Goal: Information Seeking & Learning: Learn about a topic

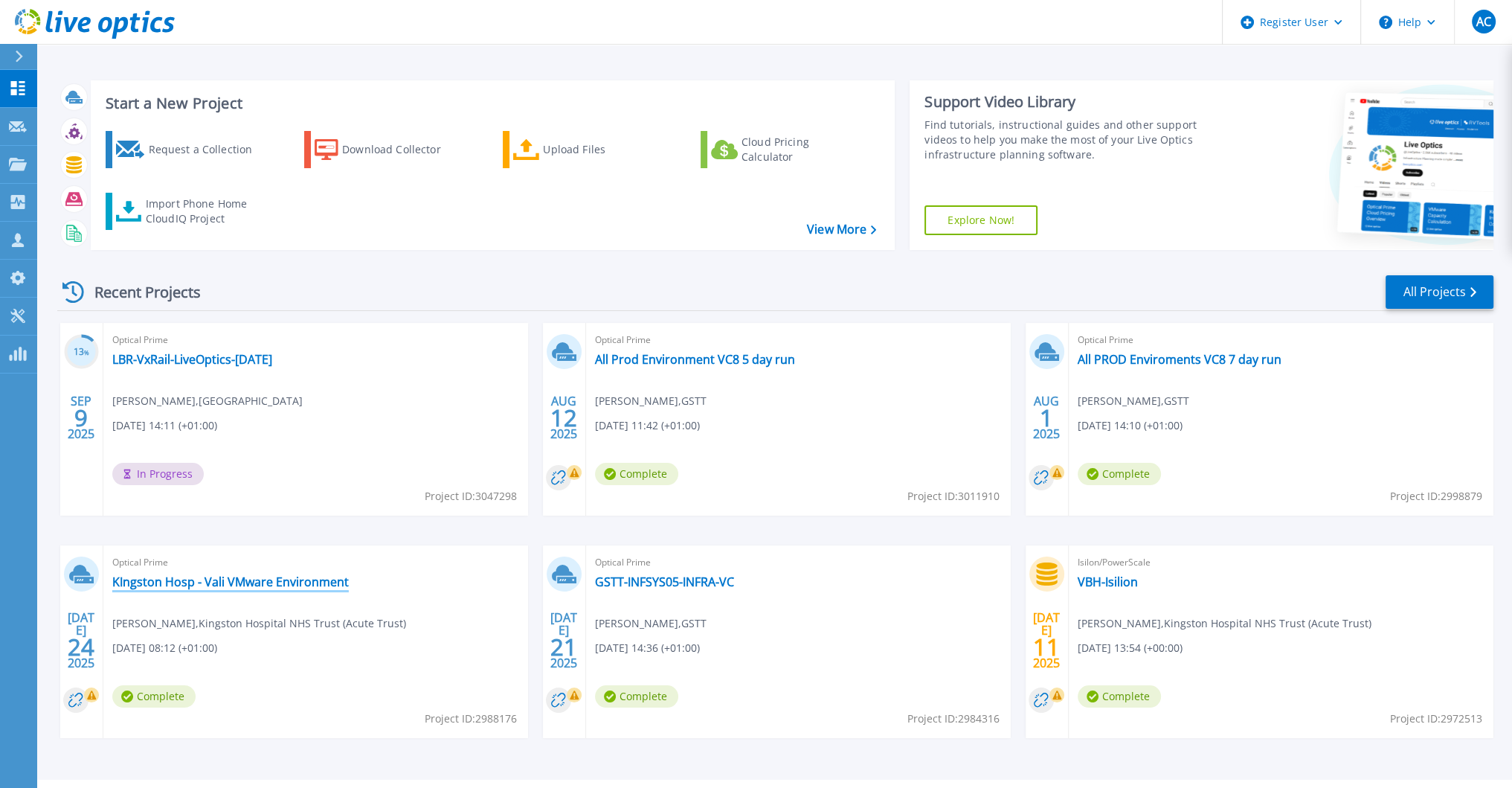
click at [207, 581] on link "KIngston Hosp - Vali VMware Environment" at bounding box center [230, 581] width 236 height 15
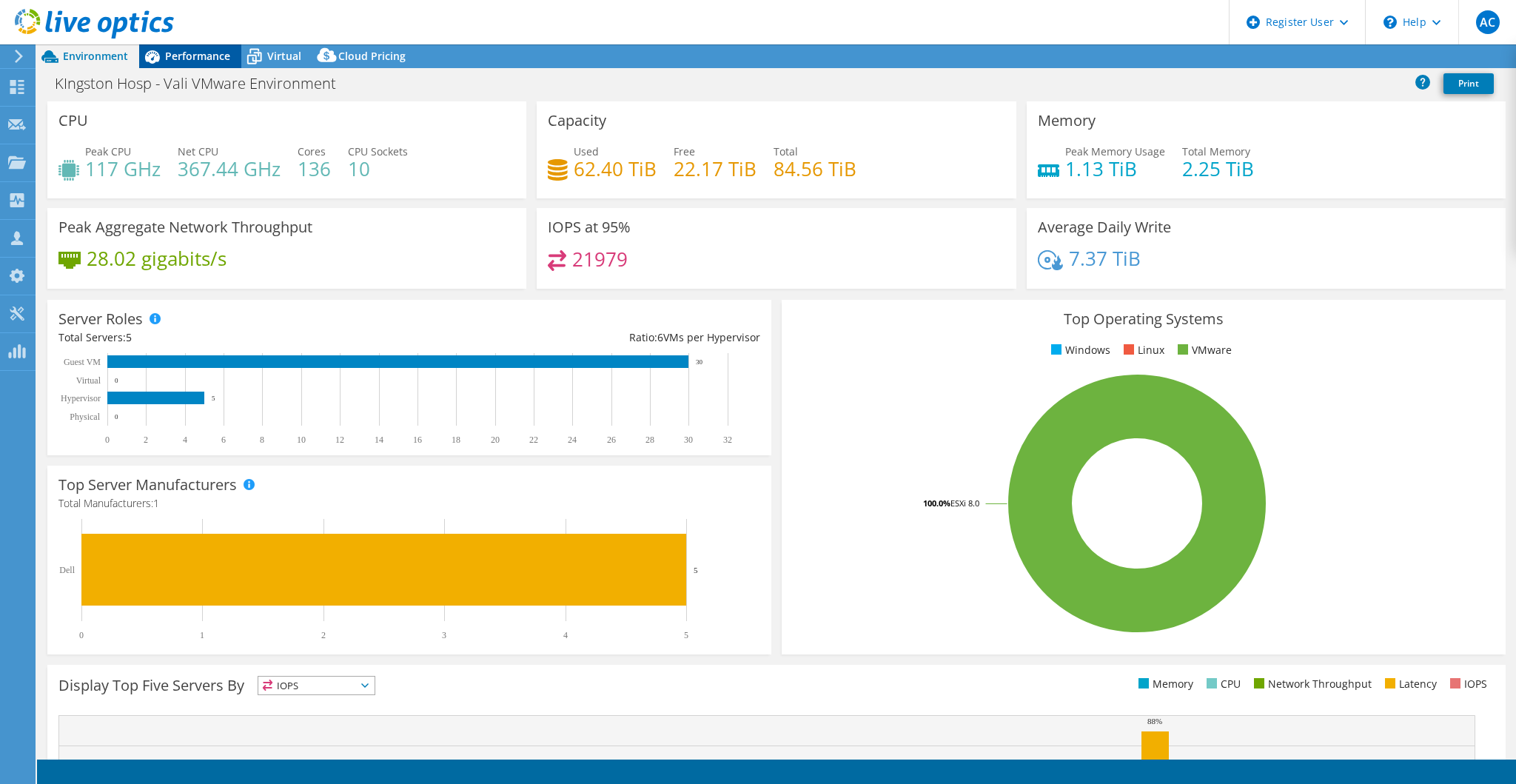
click at [180, 52] on span "Performance" at bounding box center [197, 55] width 65 height 14
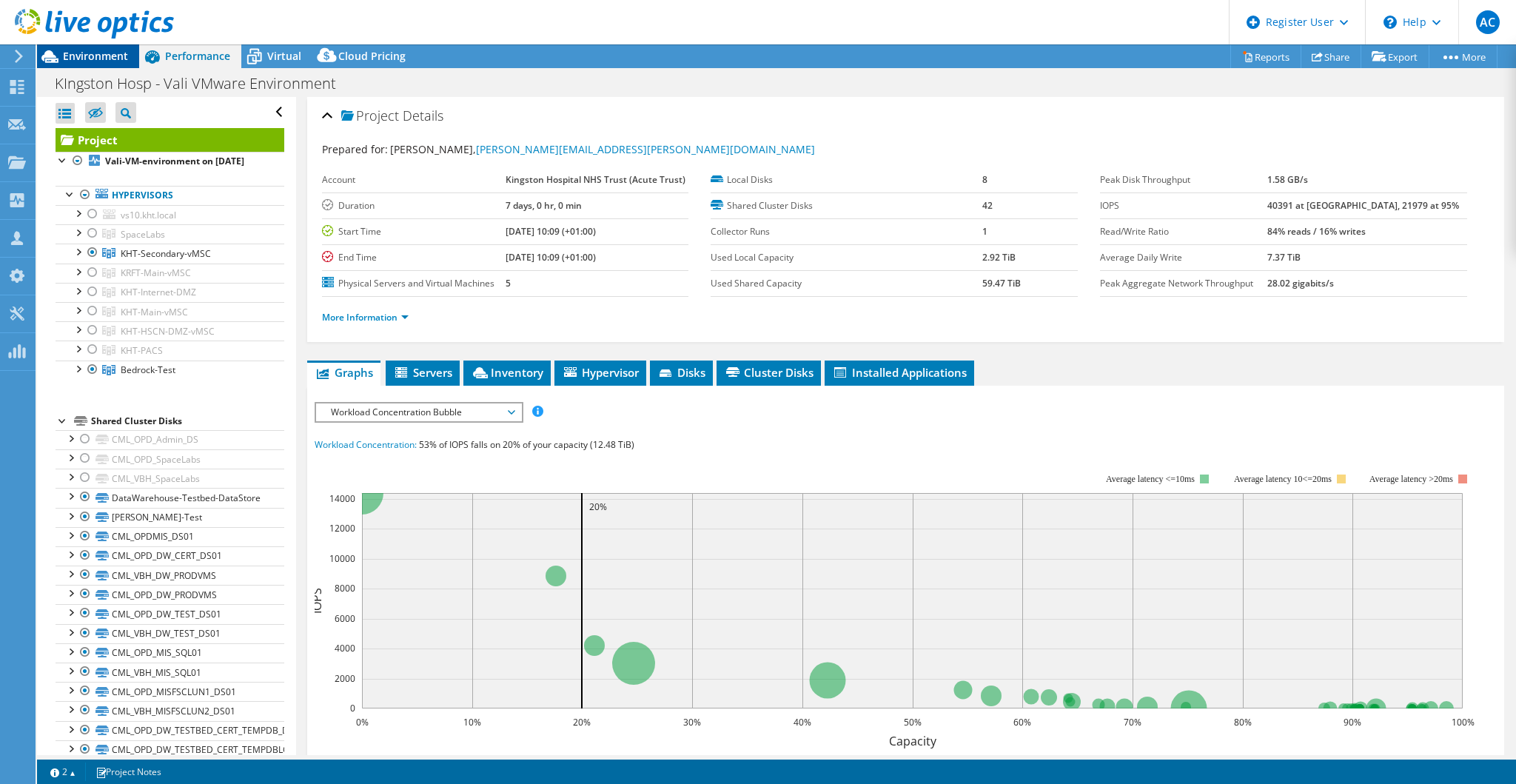
click at [125, 57] on span "Environment" at bounding box center [95, 55] width 65 height 14
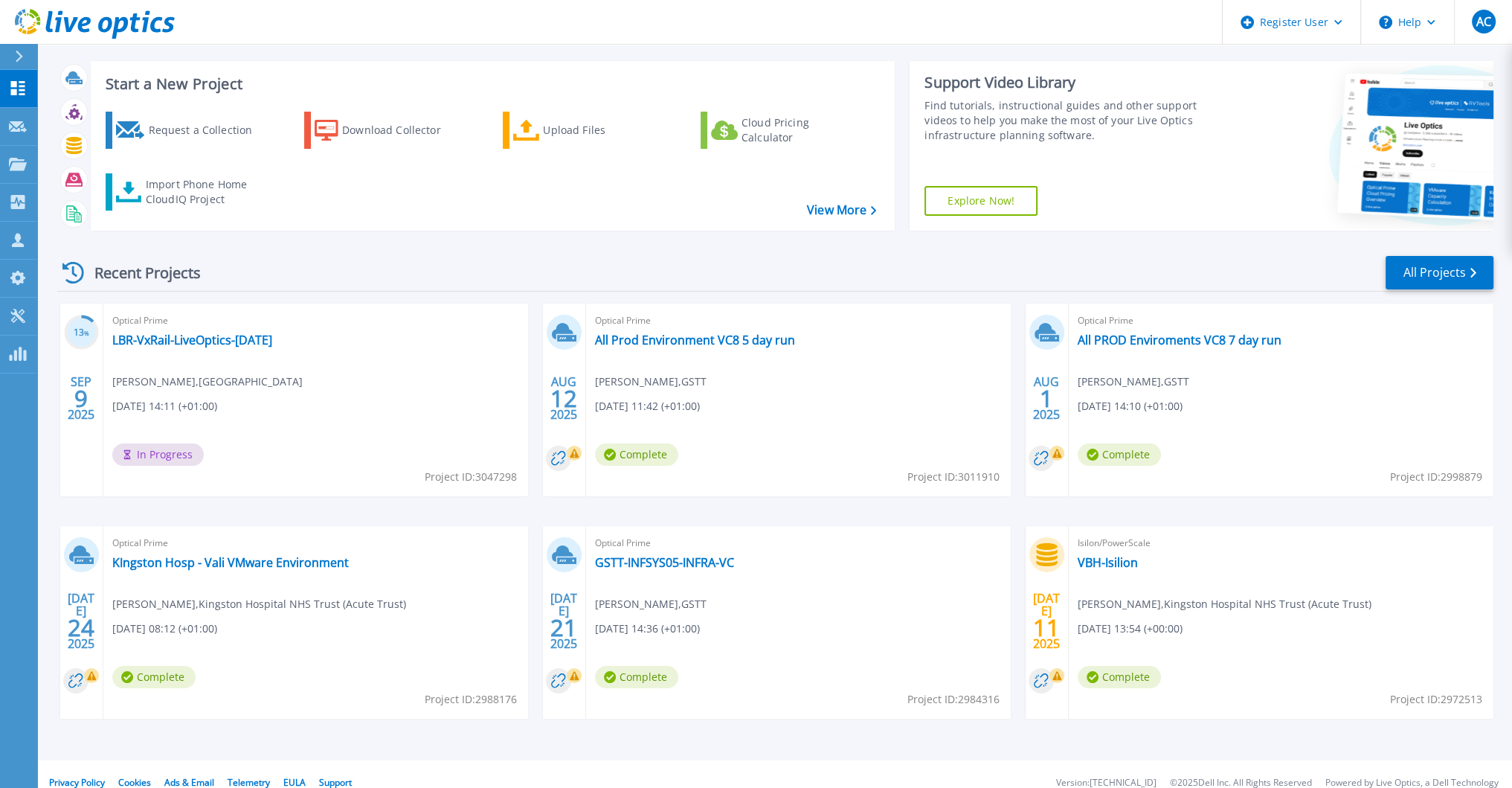
scroll to position [36, 0]
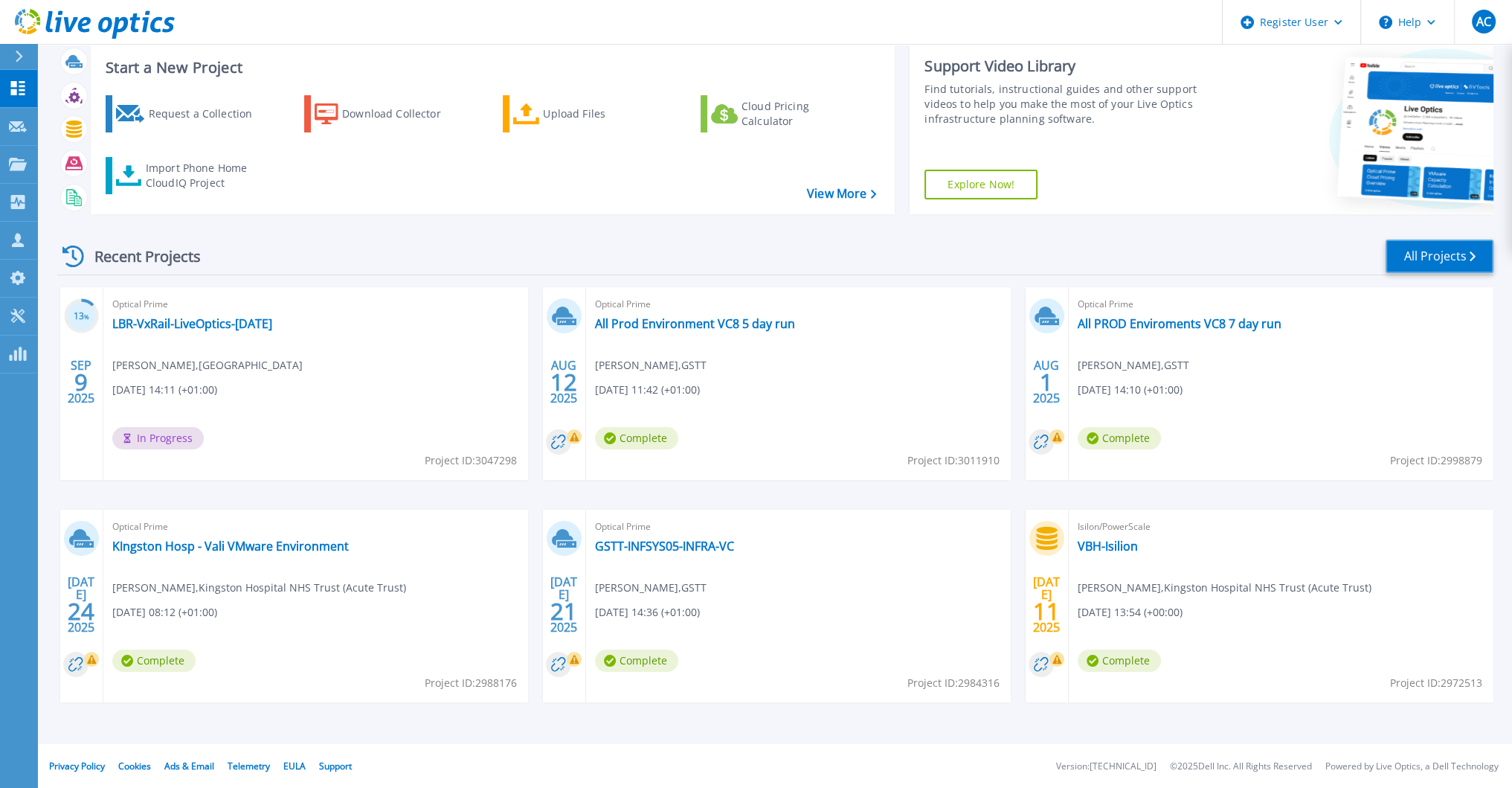
click at [1475, 252] on icon at bounding box center [1472, 256] width 6 height 10
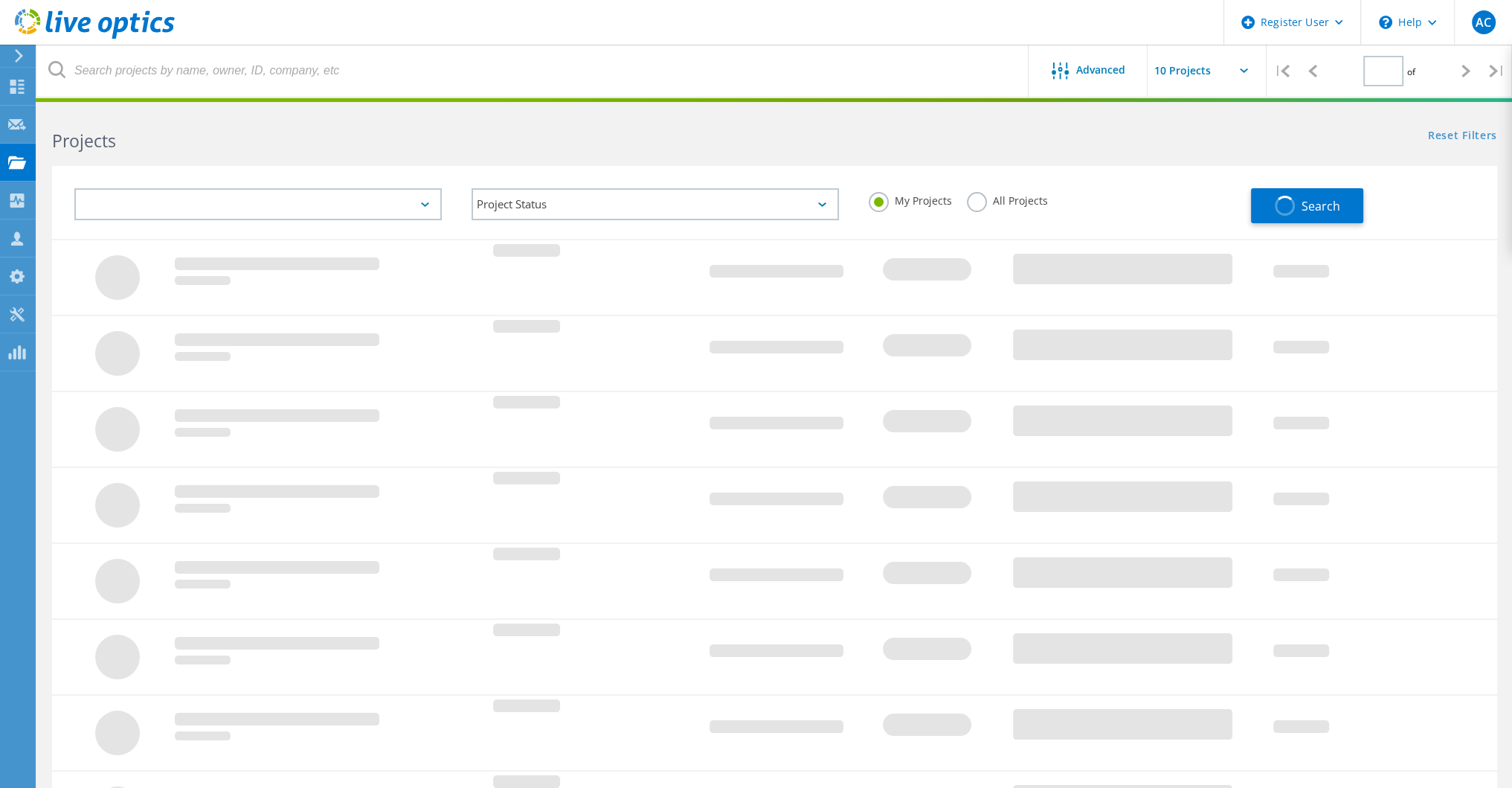
type input "1"
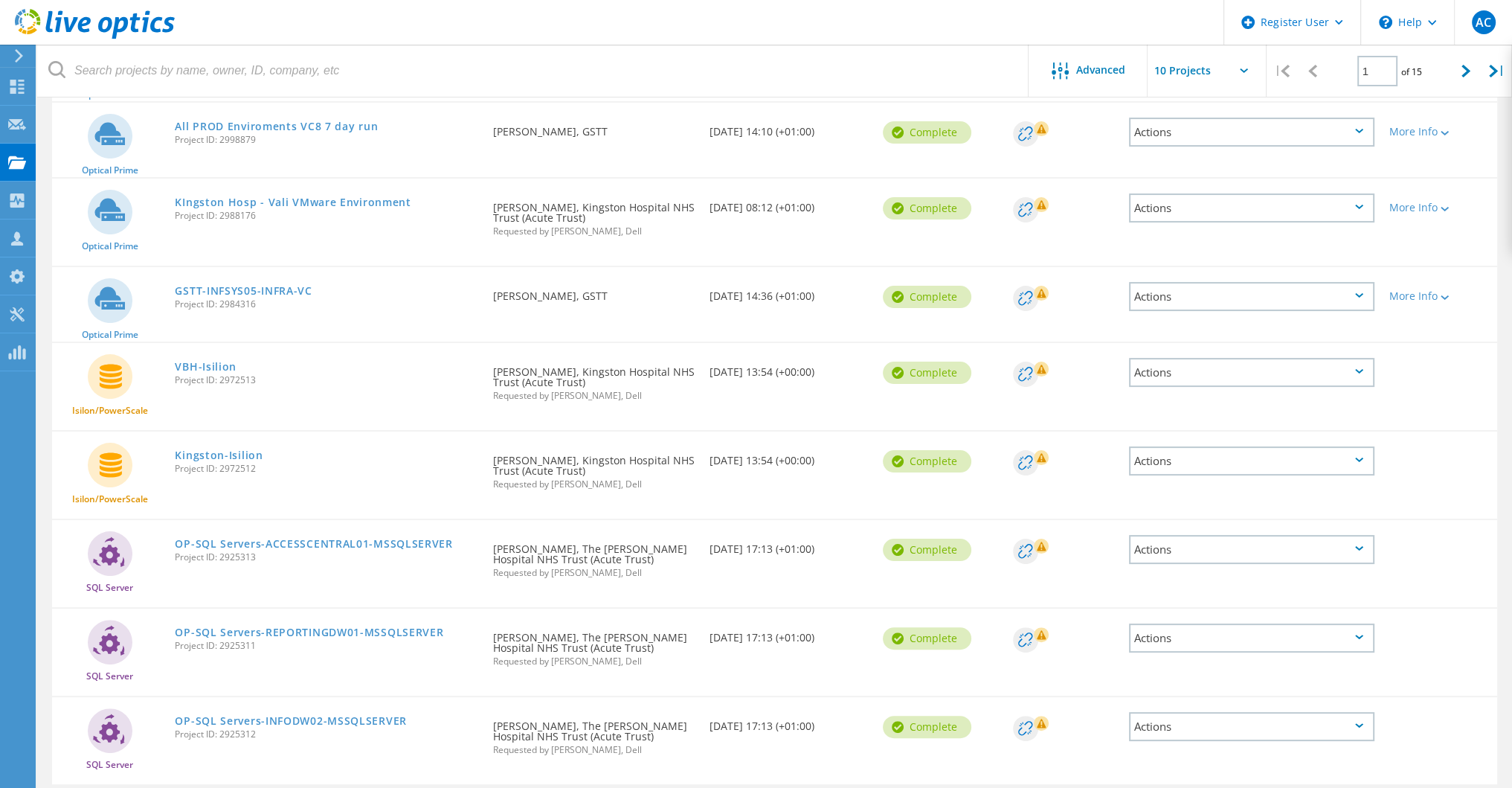
scroll to position [334, 0]
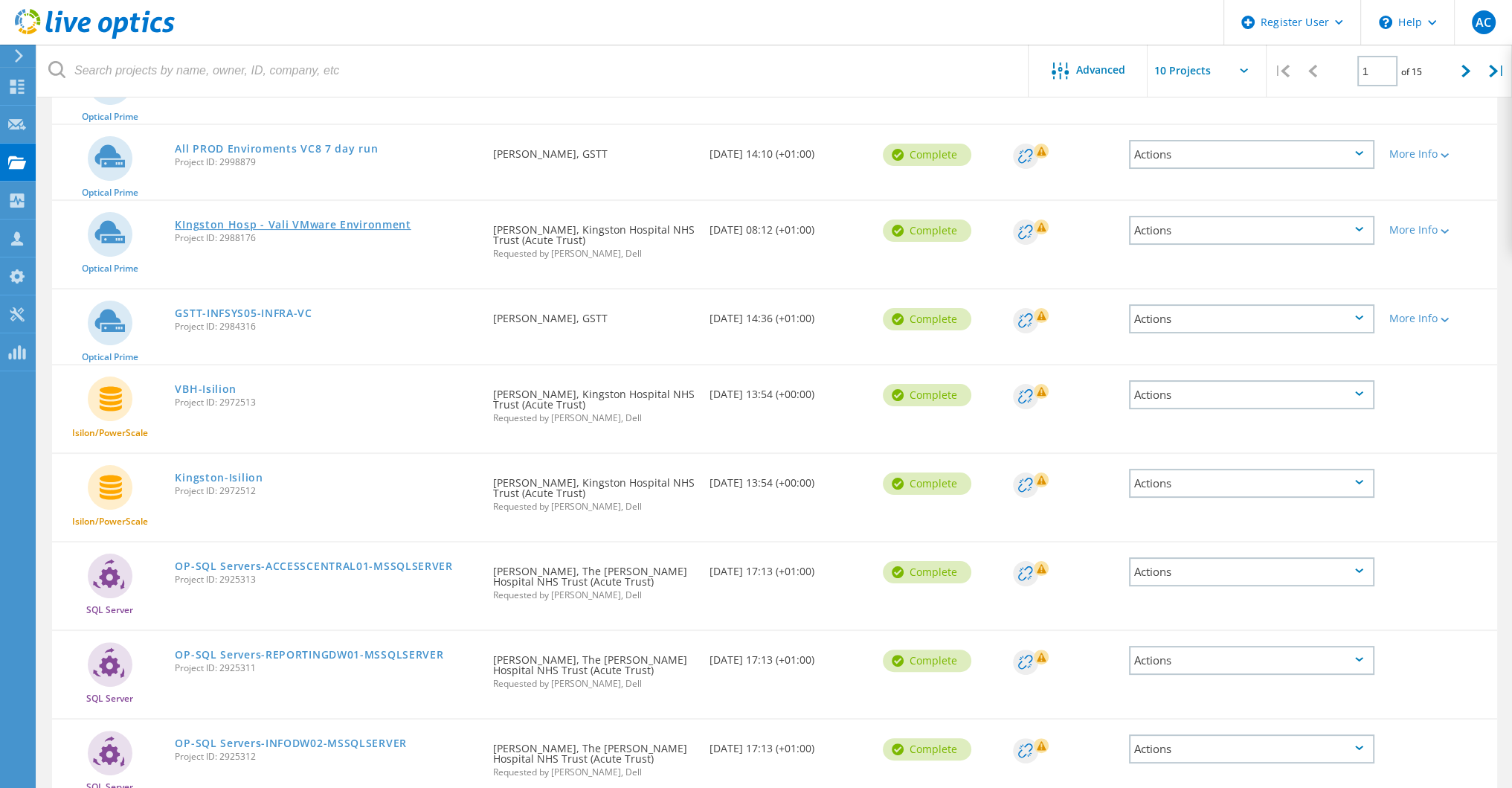
click at [291, 220] on link "KIngston Hosp - Vali VMware Environment" at bounding box center [293, 225] width 236 height 11
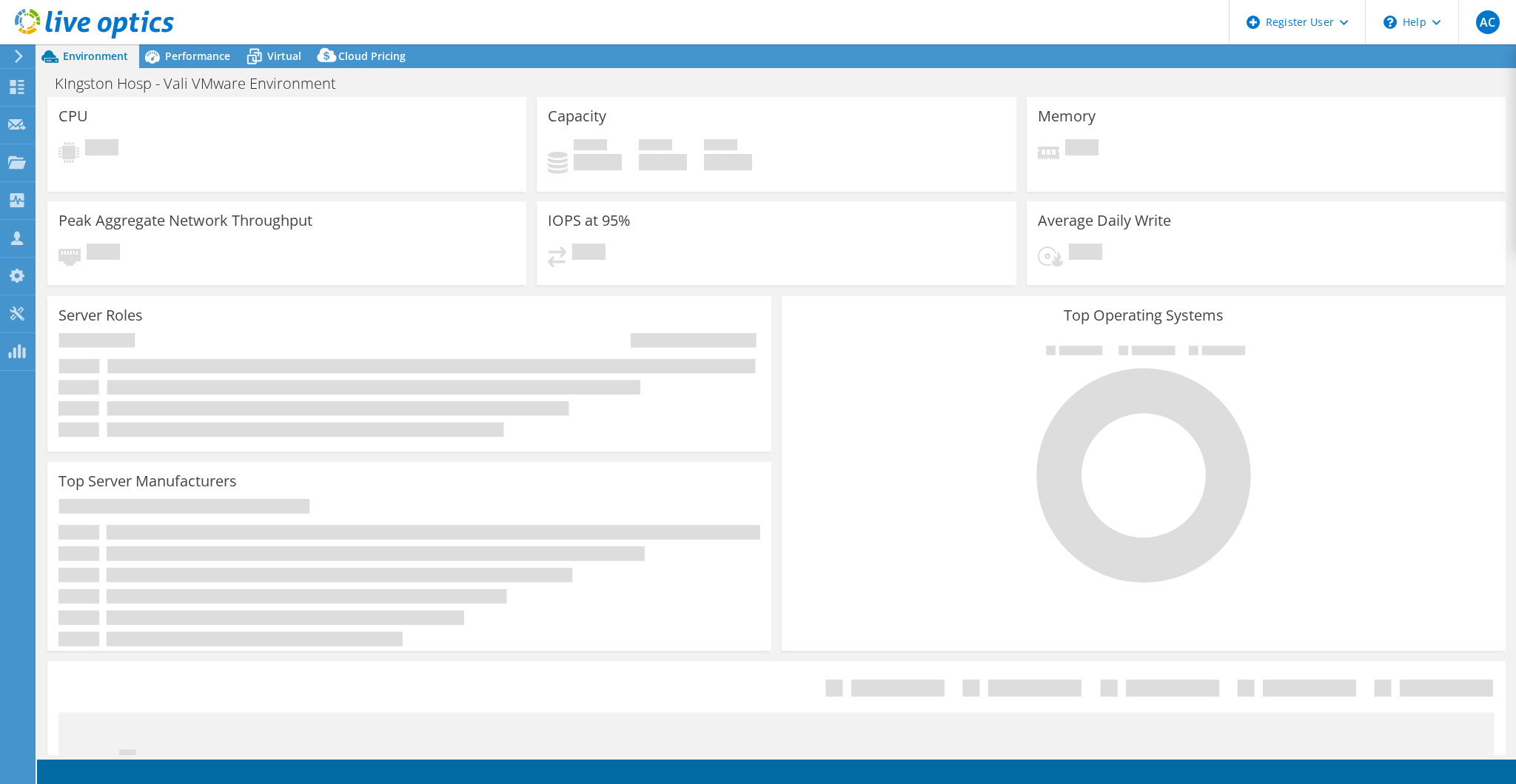
select select "USD"
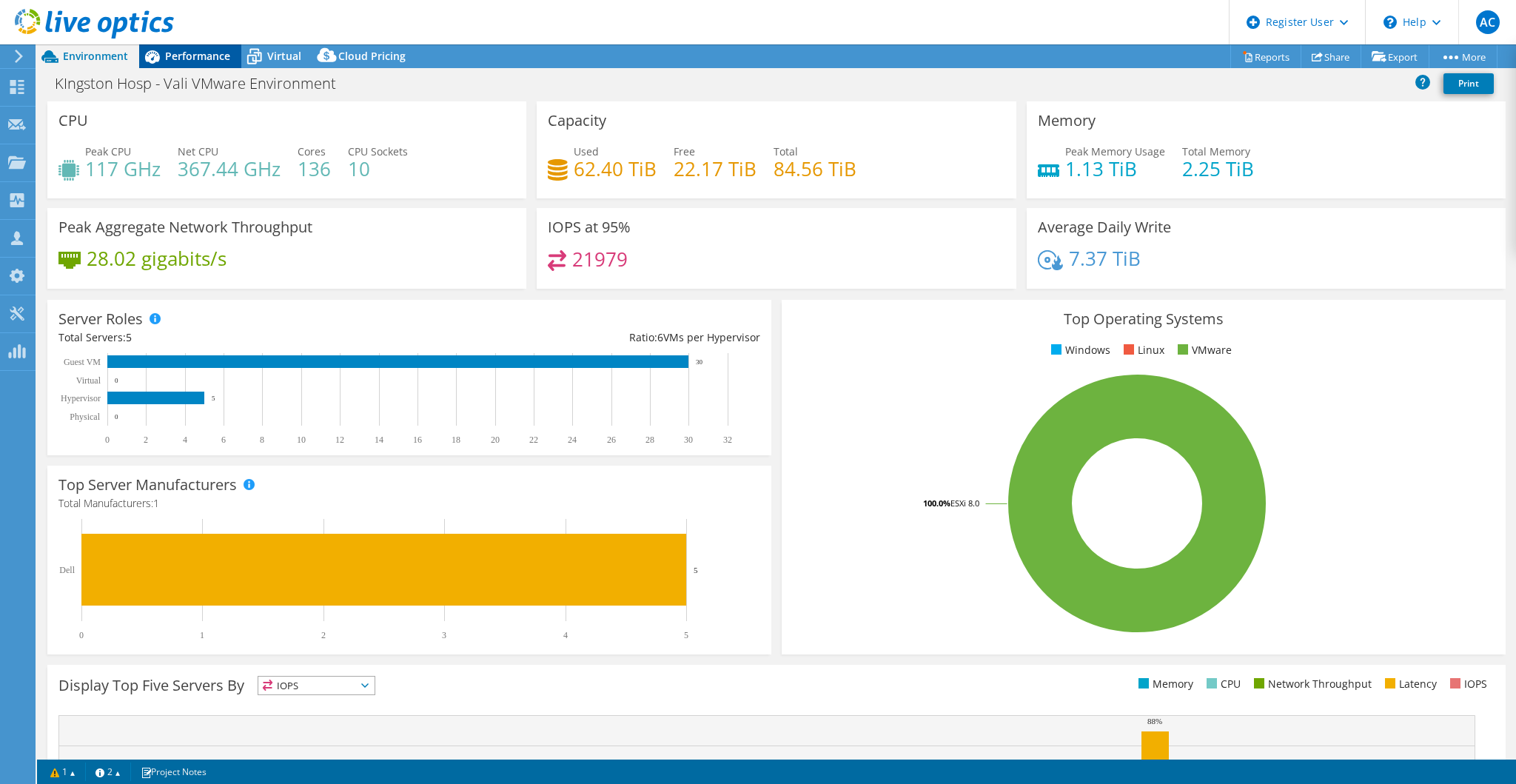
click at [210, 55] on span "Performance" at bounding box center [197, 55] width 65 height 14
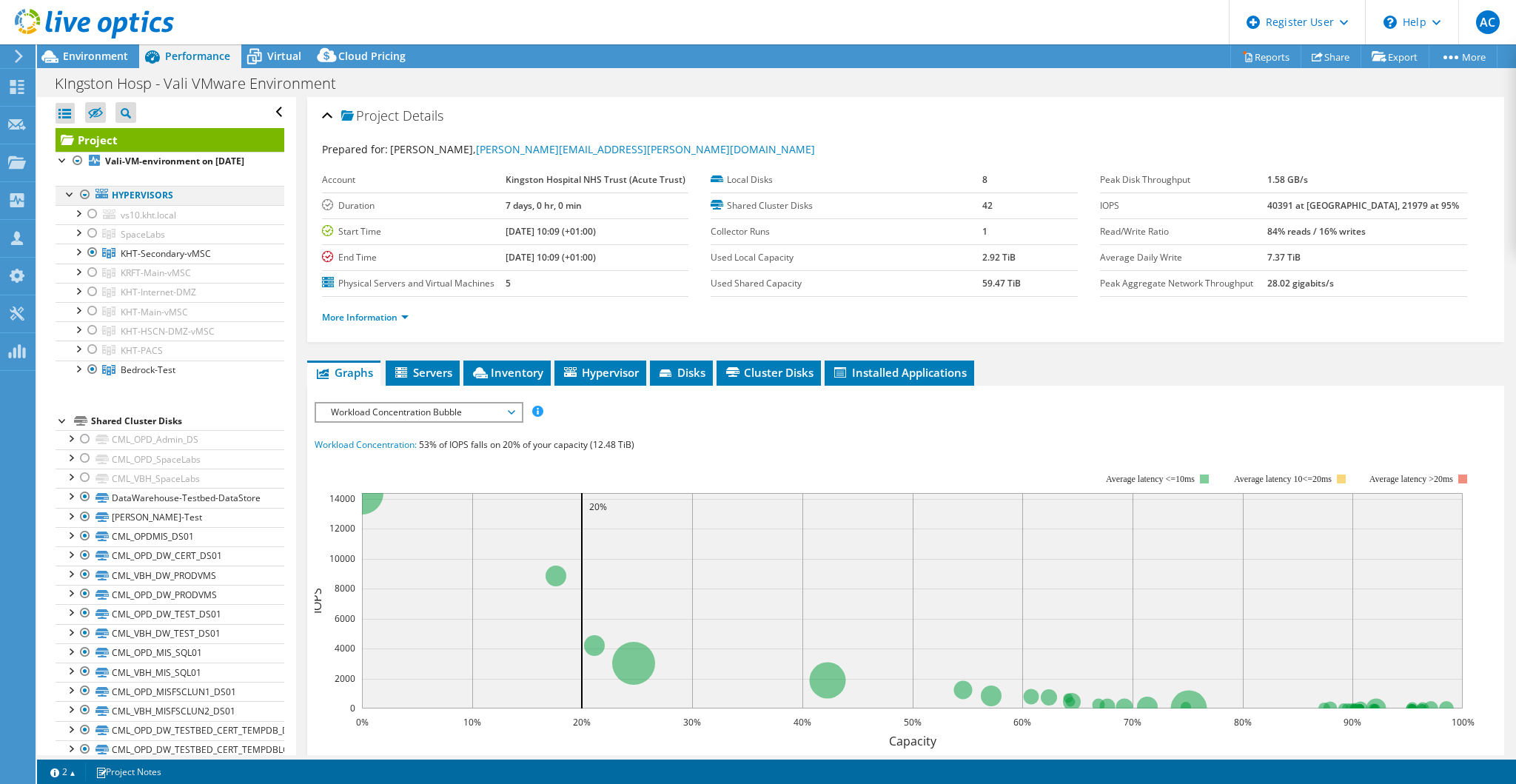
click at [83, 203] on div at bounding box center [85, 195] width 15 height 18
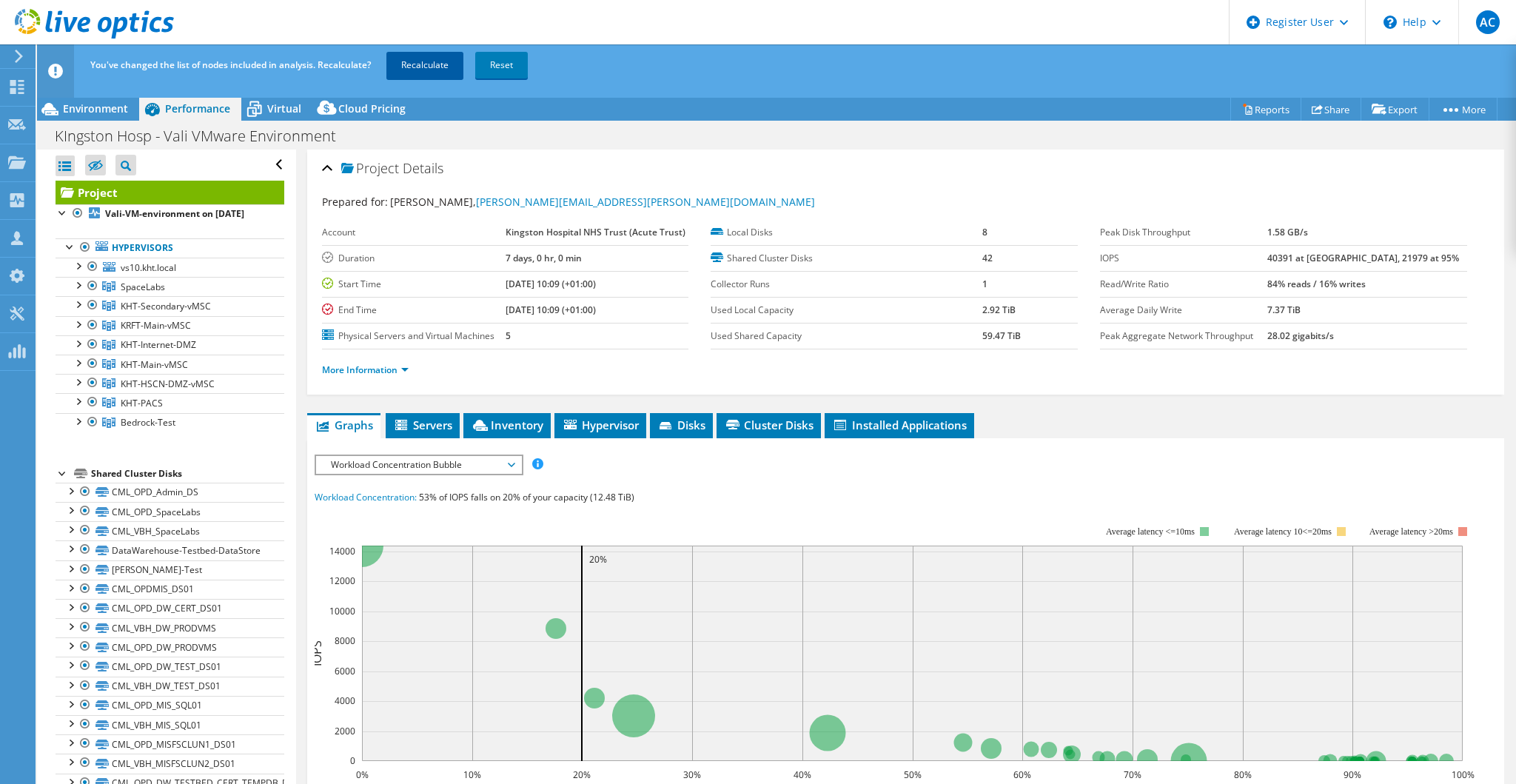
click at [427, 63] on link "Recalculate" at bounding box center [424, 65] width 77 height 26
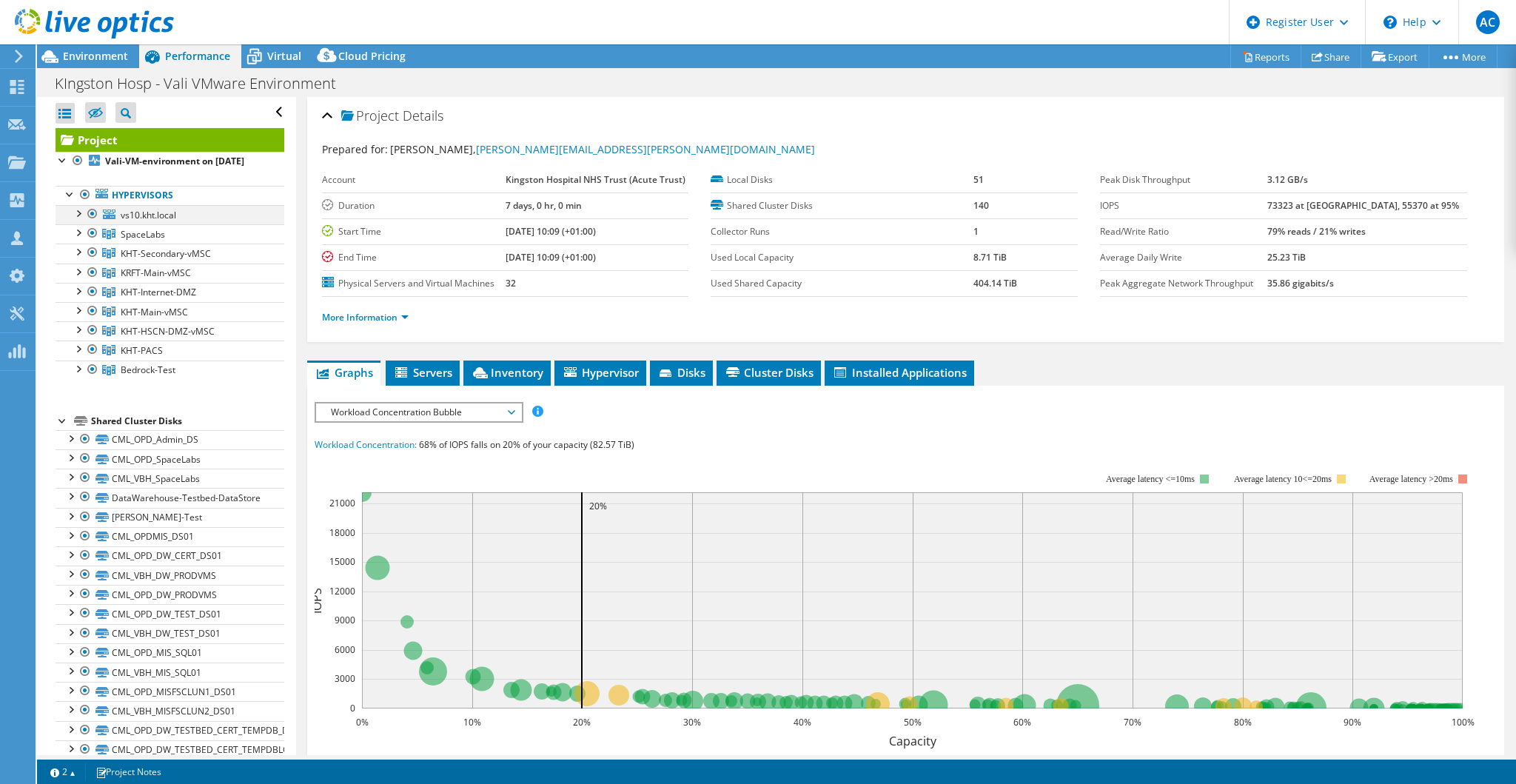
click at [79, 220] on div at bounding box center [78, 212] width 15 height 15
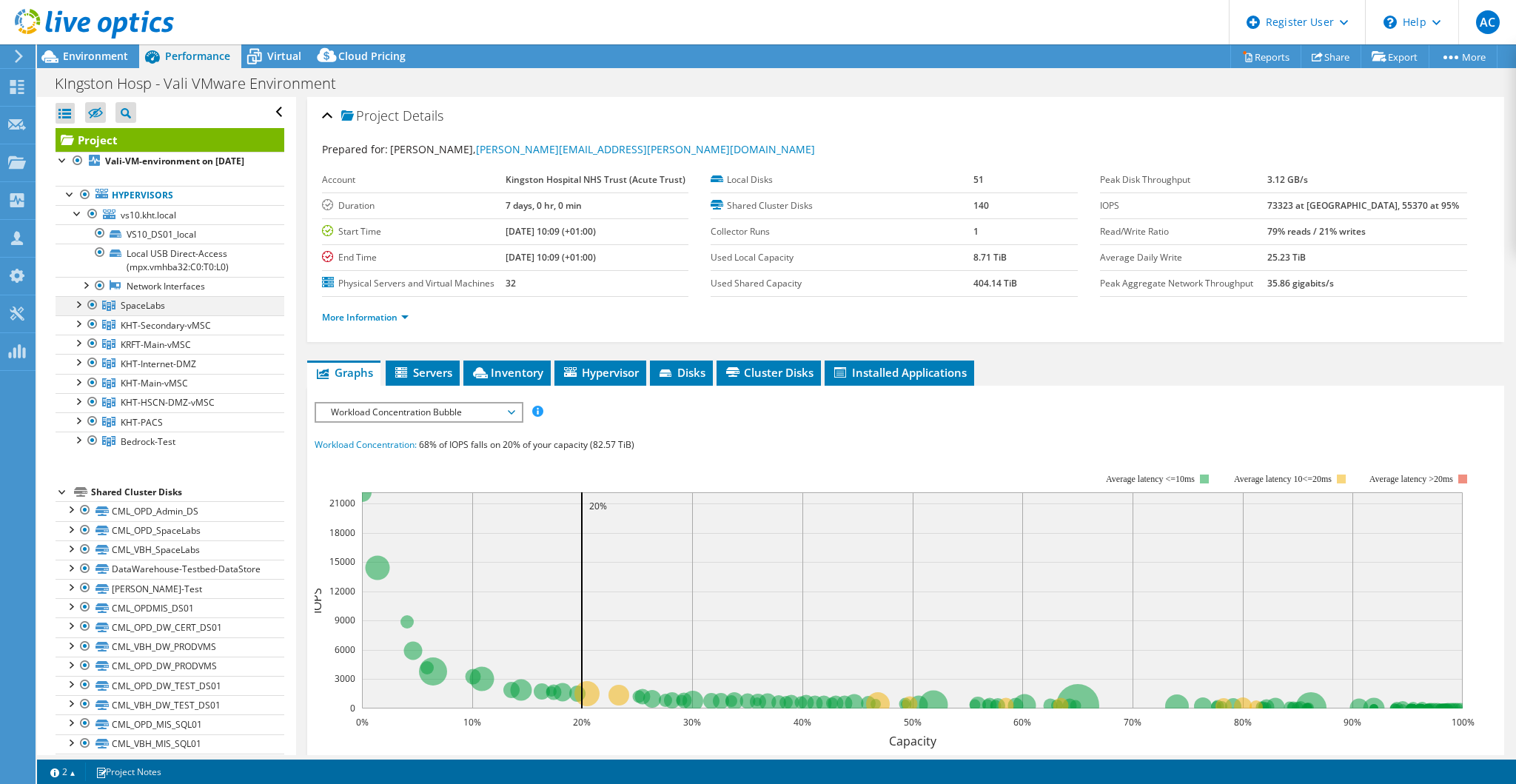
click at [81, 311] on div at bounding box center [78, 304] width 15 height 15
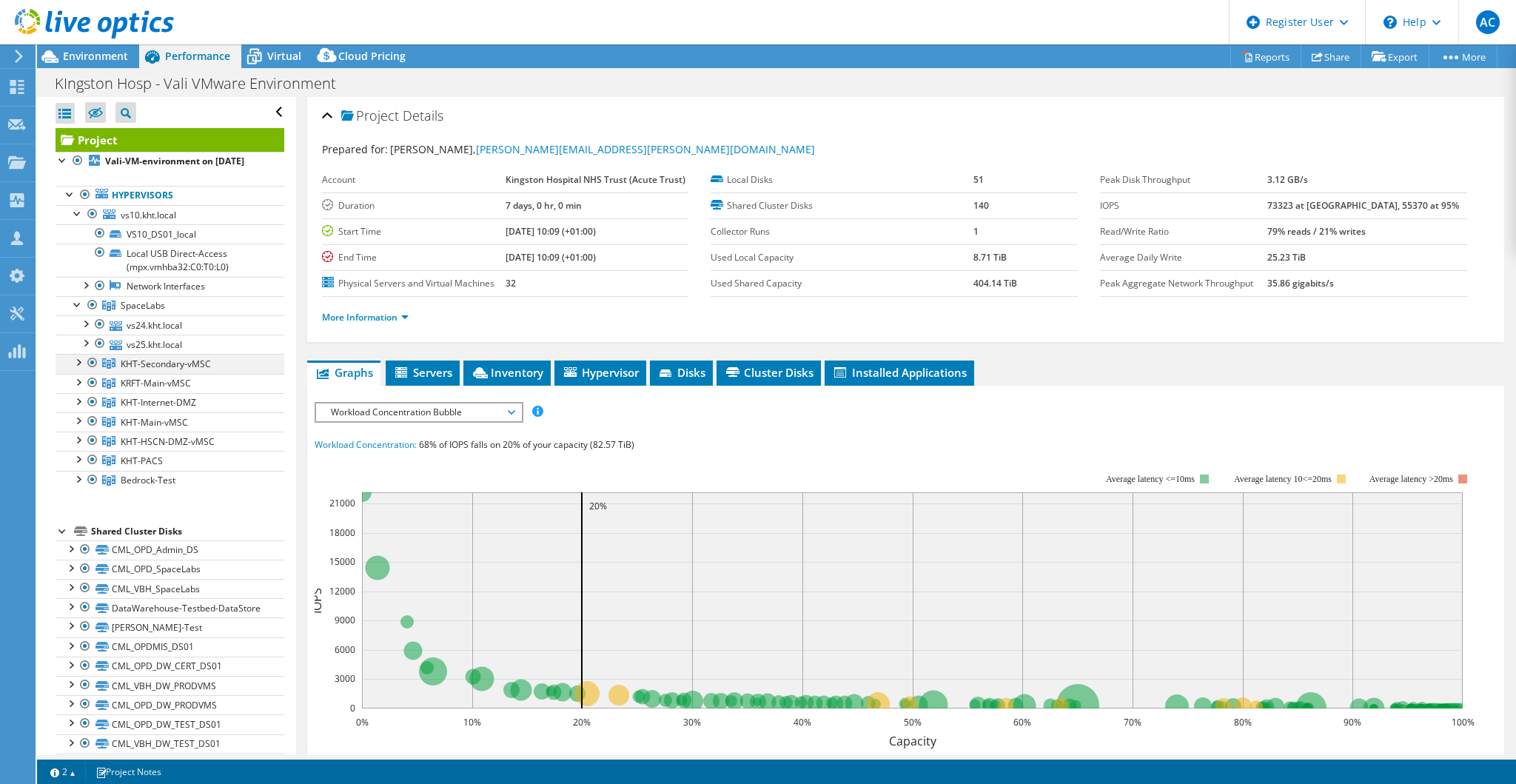
click at [82, 369] on div at bounding box center [78, 361] width 15 height 15
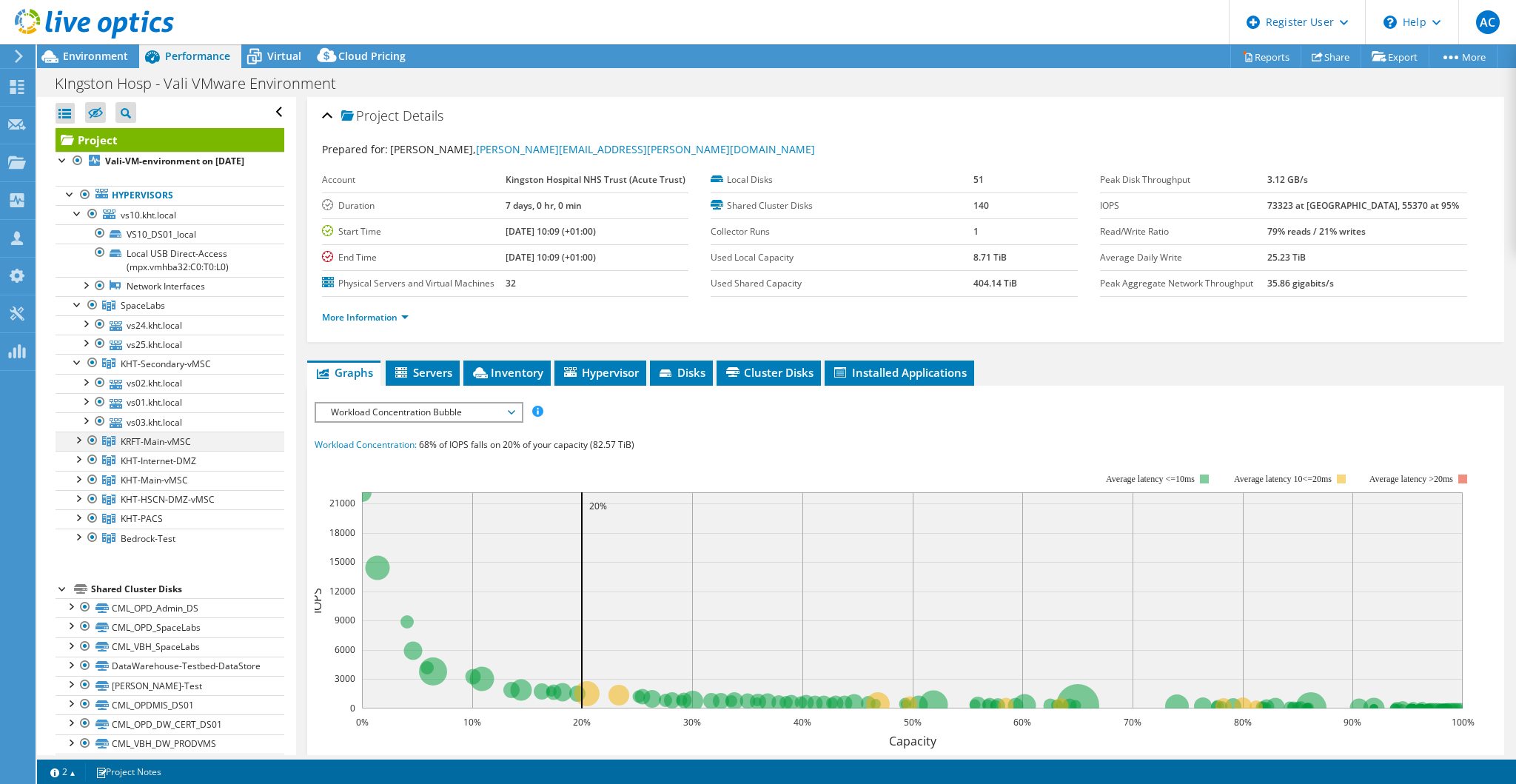
click at [83, 446] on div at bounding box center [78, 439] width 15 height 15
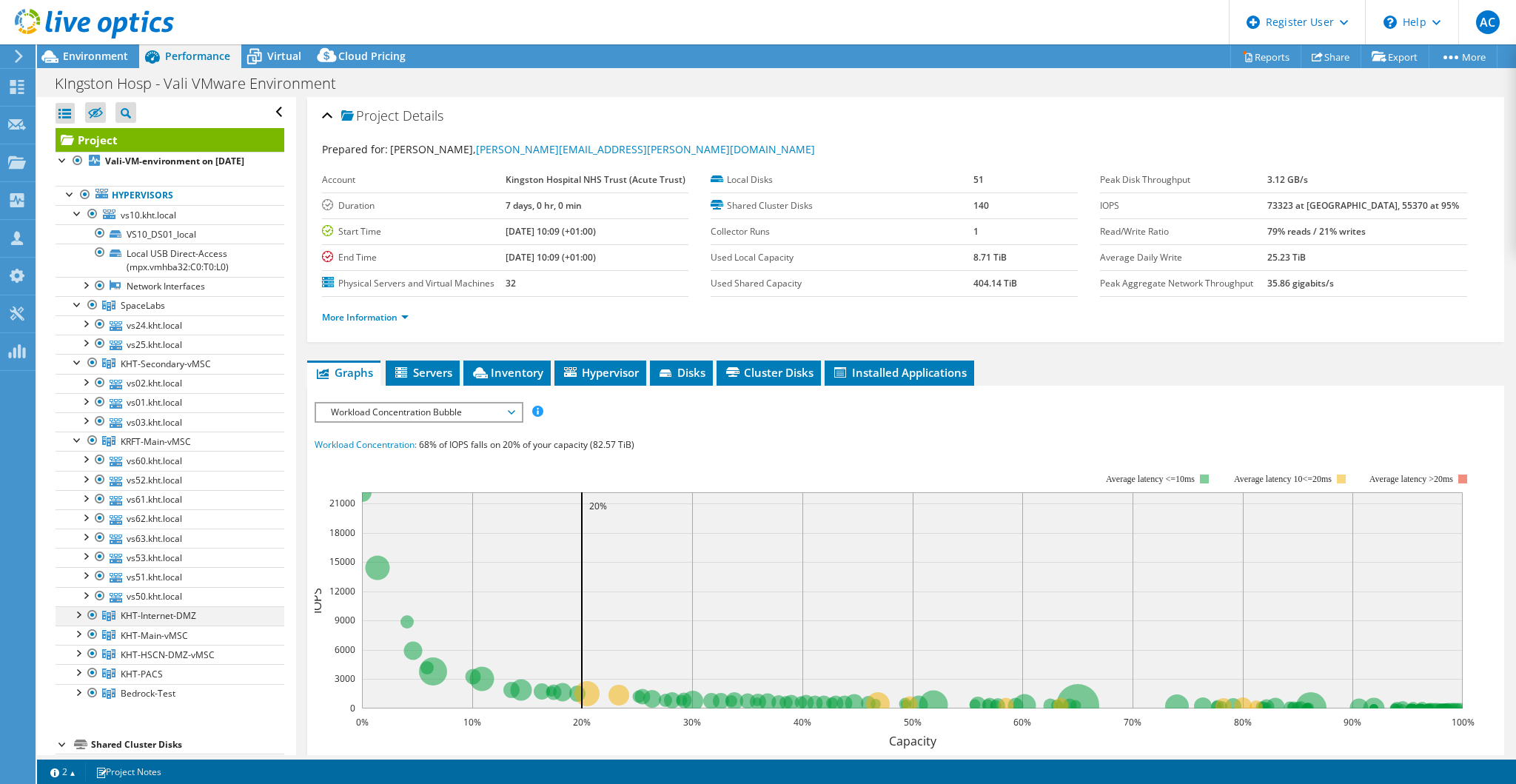
click at [78, 621] on div at bounding box center [78, 614] width 15 height 15
click at [75, 678] on div at bounding box center [78, 672] width 15 height 15
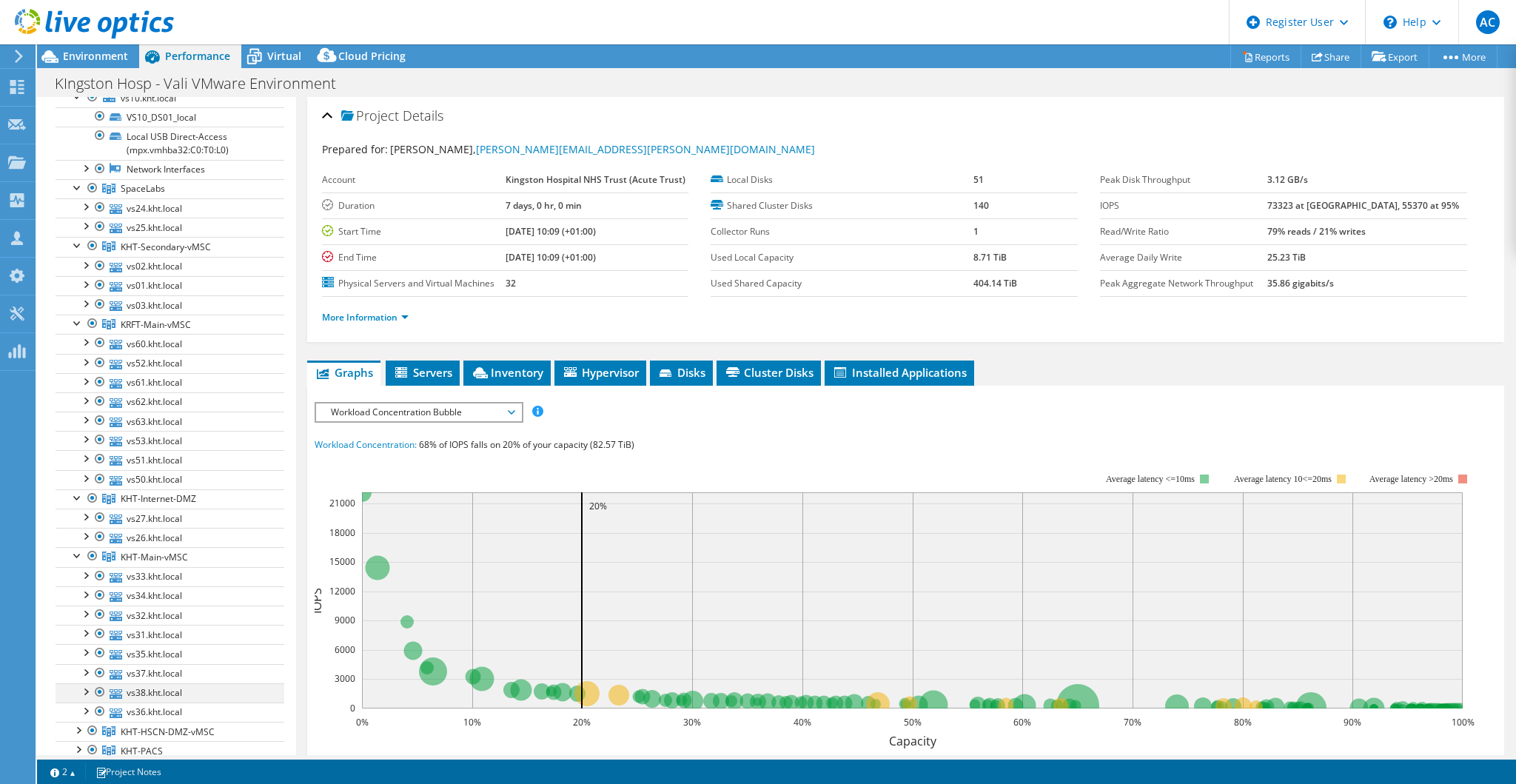
scroll to position [296, 0]
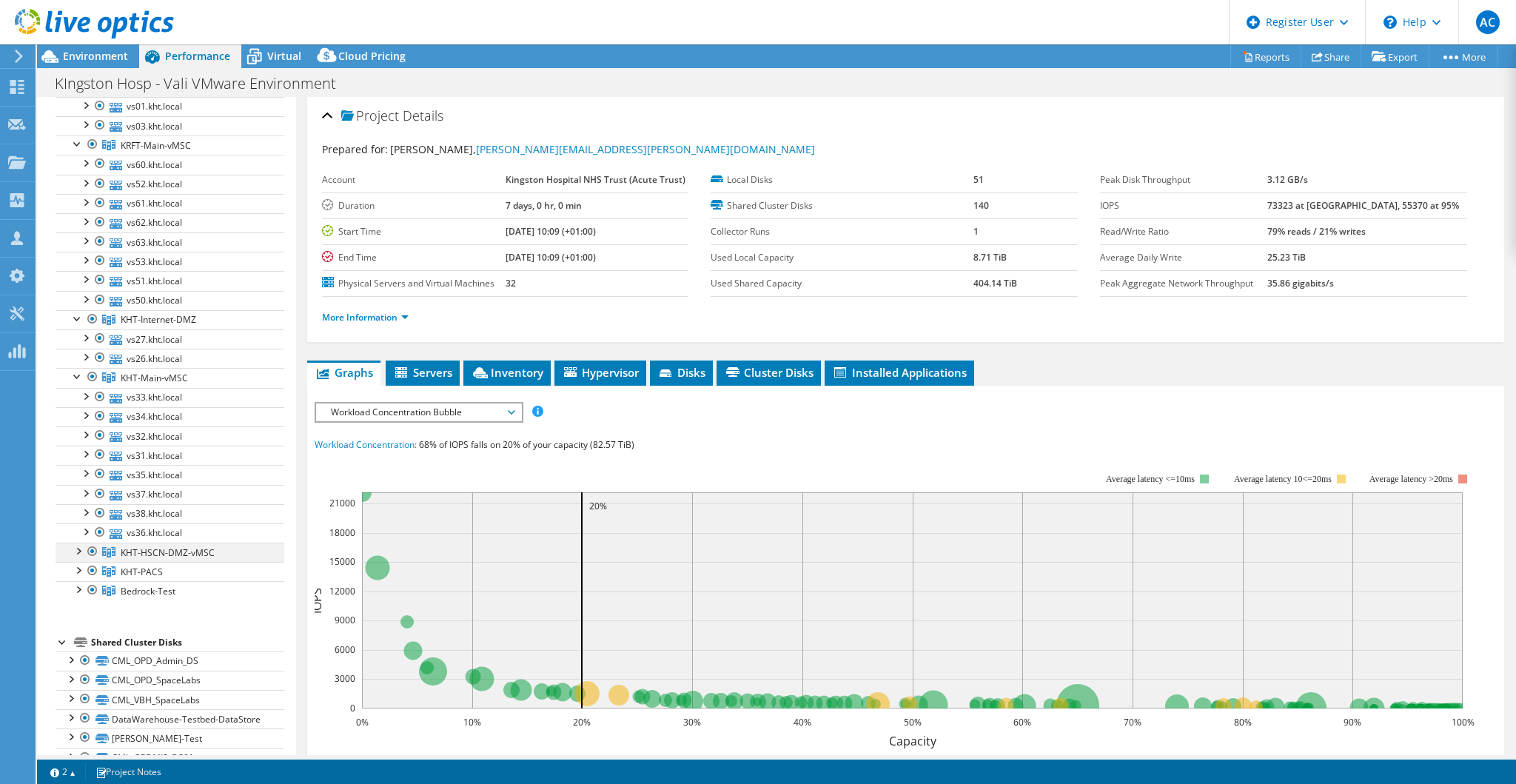
click at [74, 555] on div at bounding box center [78, 550] width 15 height 15
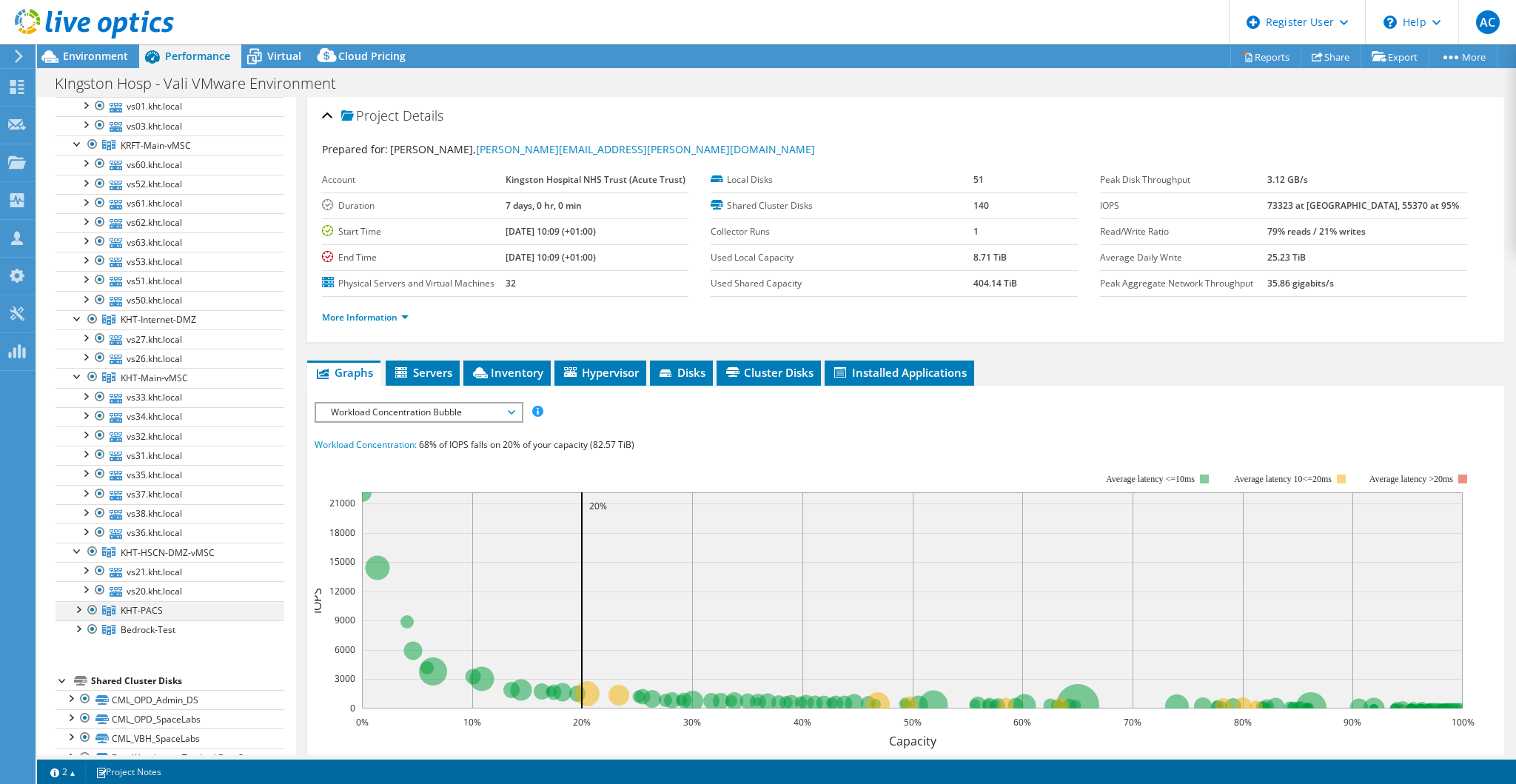
click at [75, 616] on div at bounding box center [78, 608] width 15 height 15
click at [79, 713] on div at bounding box center [78, 706] width 15 height 15
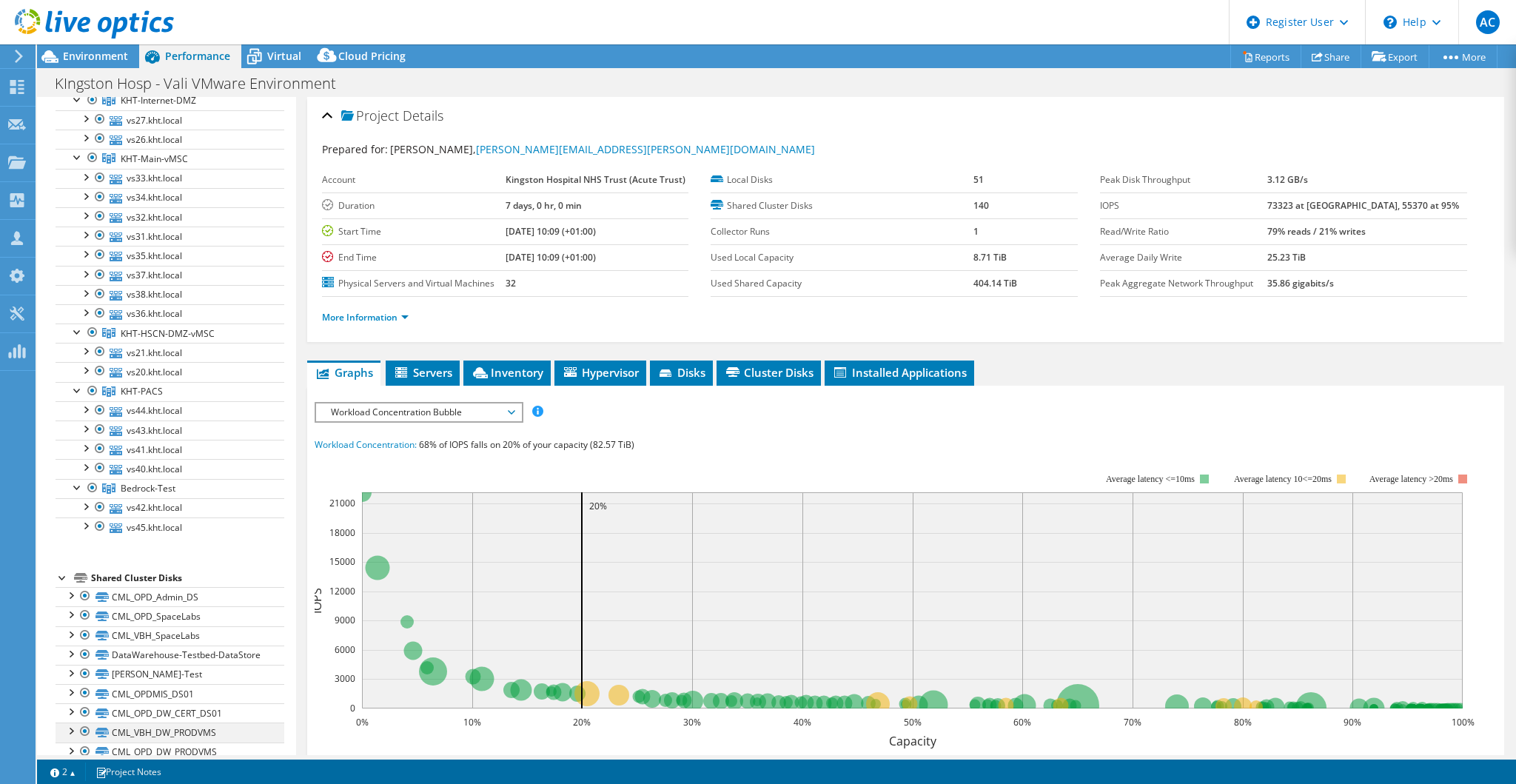
scroll to position [593, 0]
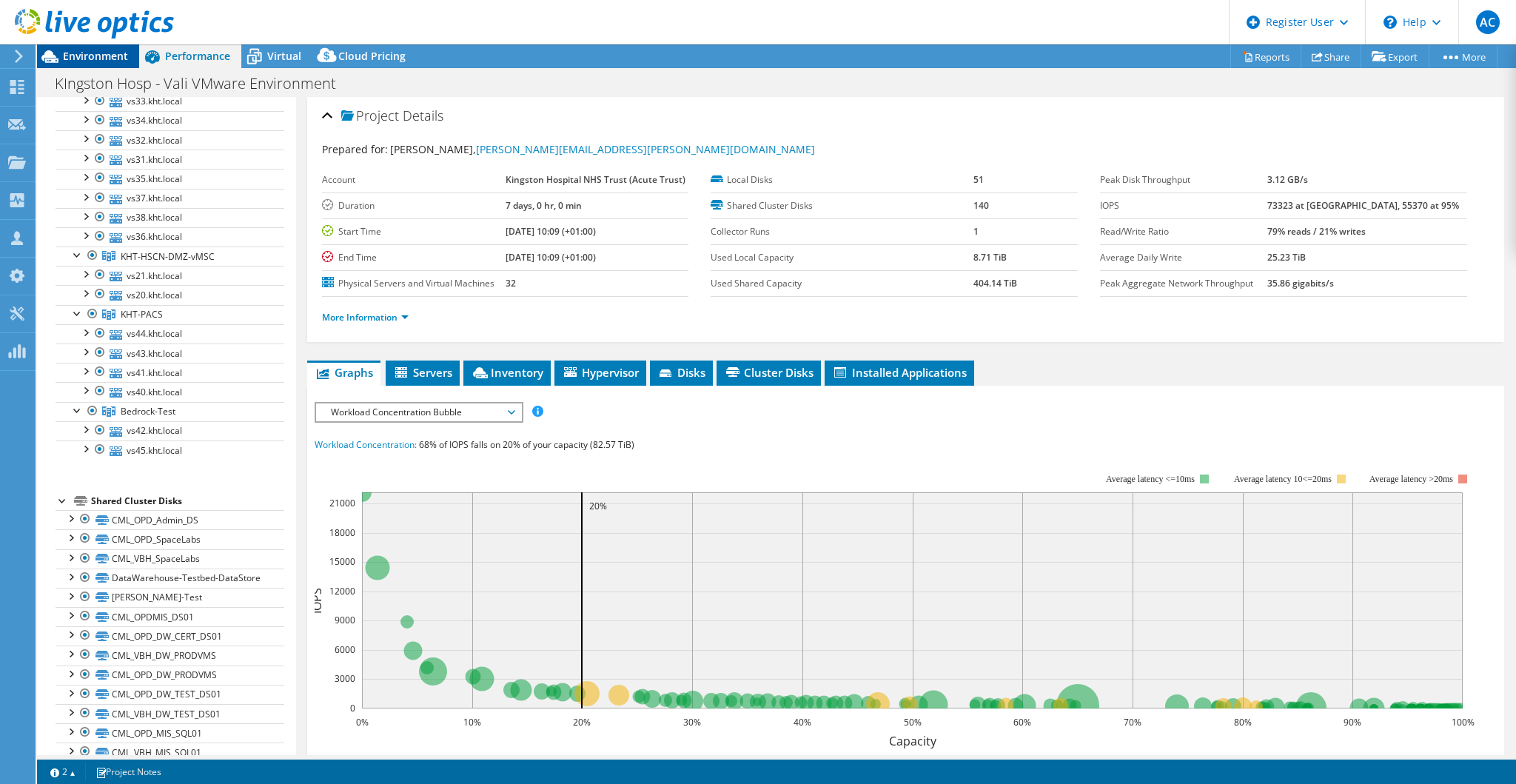
click at [110, 59] on span "Environment" at bounding box center [95, 55] width 65 height 14
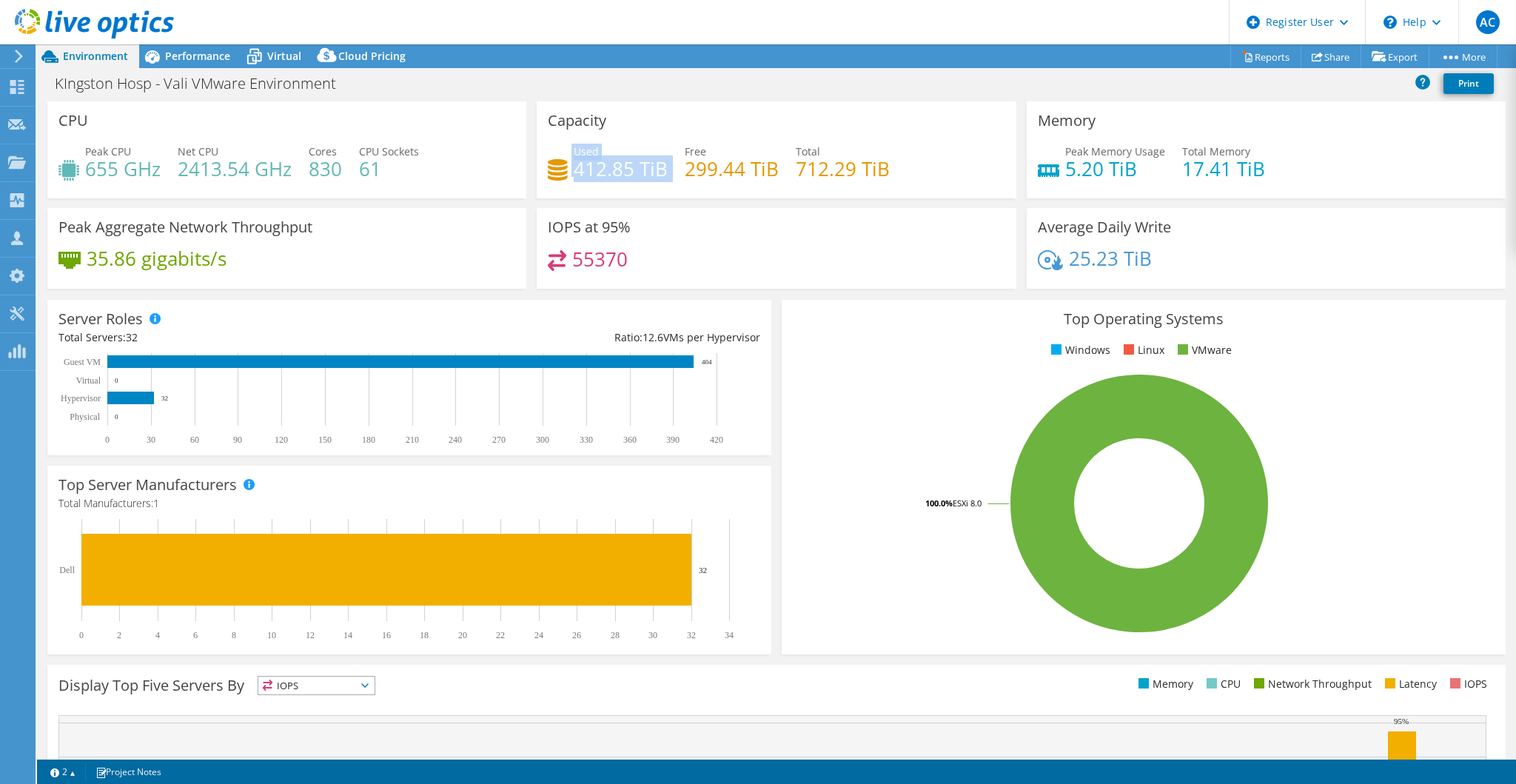
drag, startPoint x: 664, startPoint y: 168, endPoint x: 559, endPoint y: 176, distance: 105.3
click at [559, 176] on div "Used 412.85 TiB Free 299.44 TiB Total 712.29 TiB" at bounding box center [776, 168] width 456 height 48
click at [559, 176] on icon at bounding box center [558, 170] width 20 height 21
click at [210, 58] on span "Performance" at bounding box center [197, 55] width 65 height 14
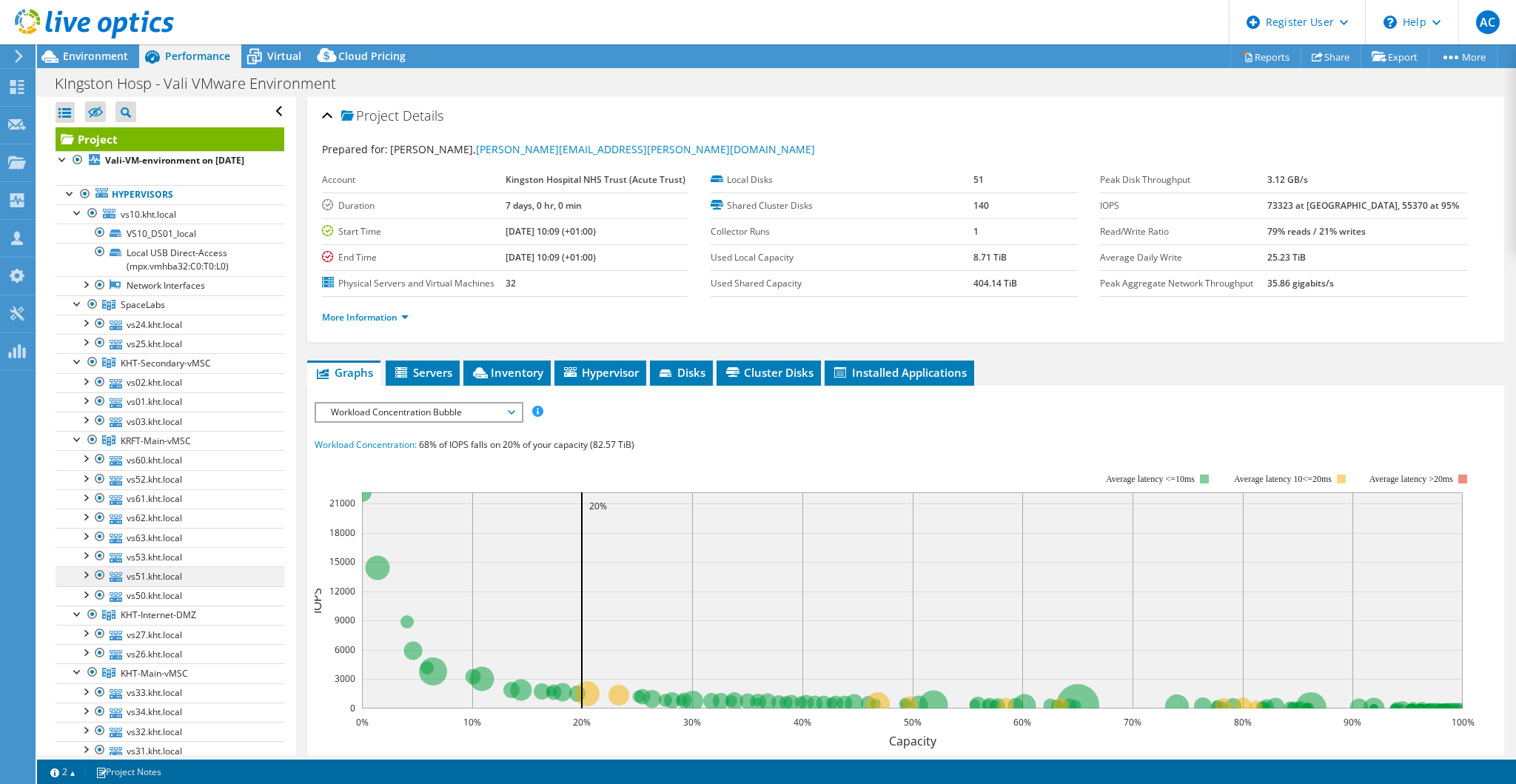
scroll to position [0, 0]
click at [106, 58] on span "Environment" at bounding box center [95, 55] width 65 height 14
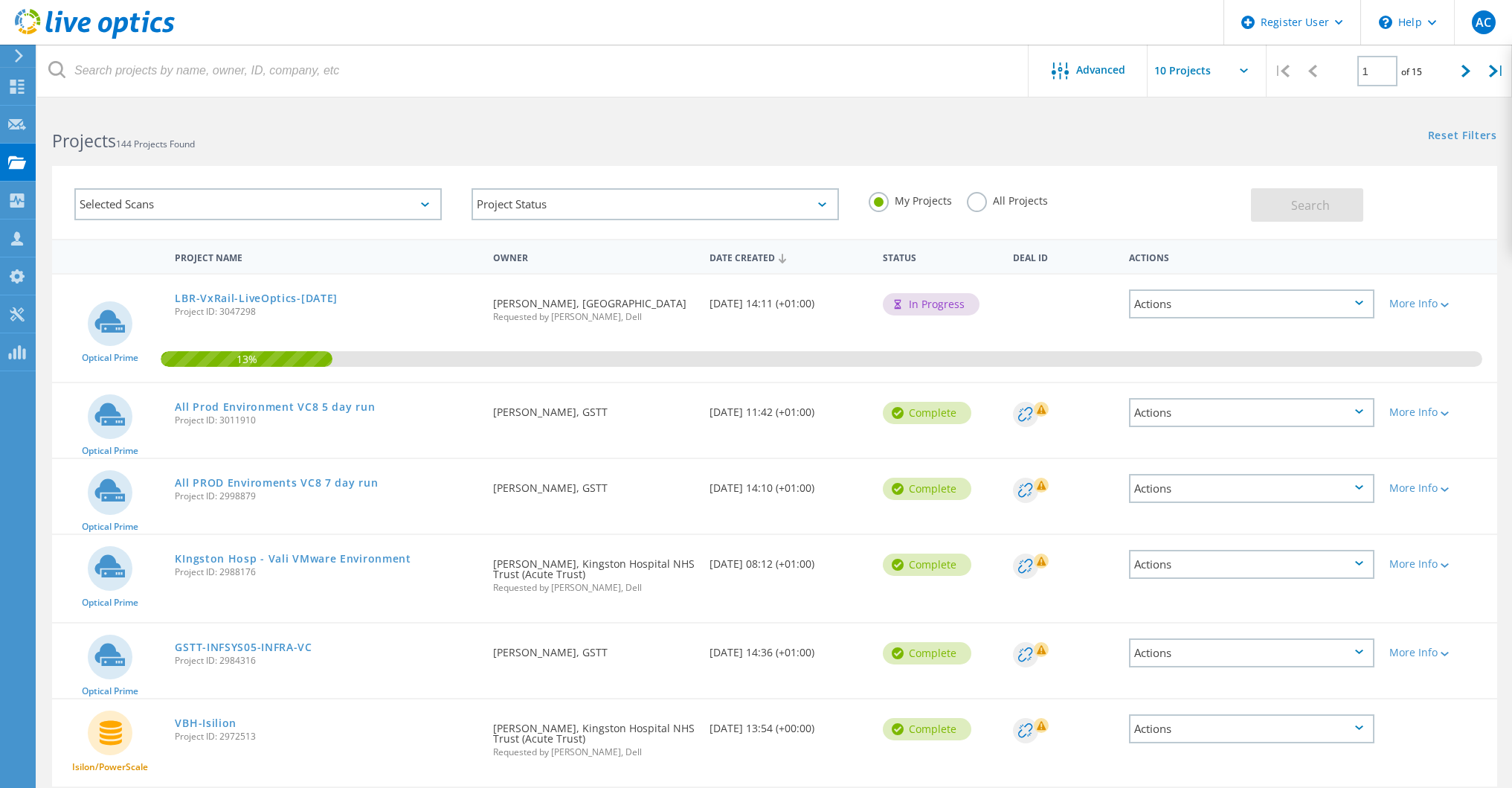
scroll to position [334, 0]
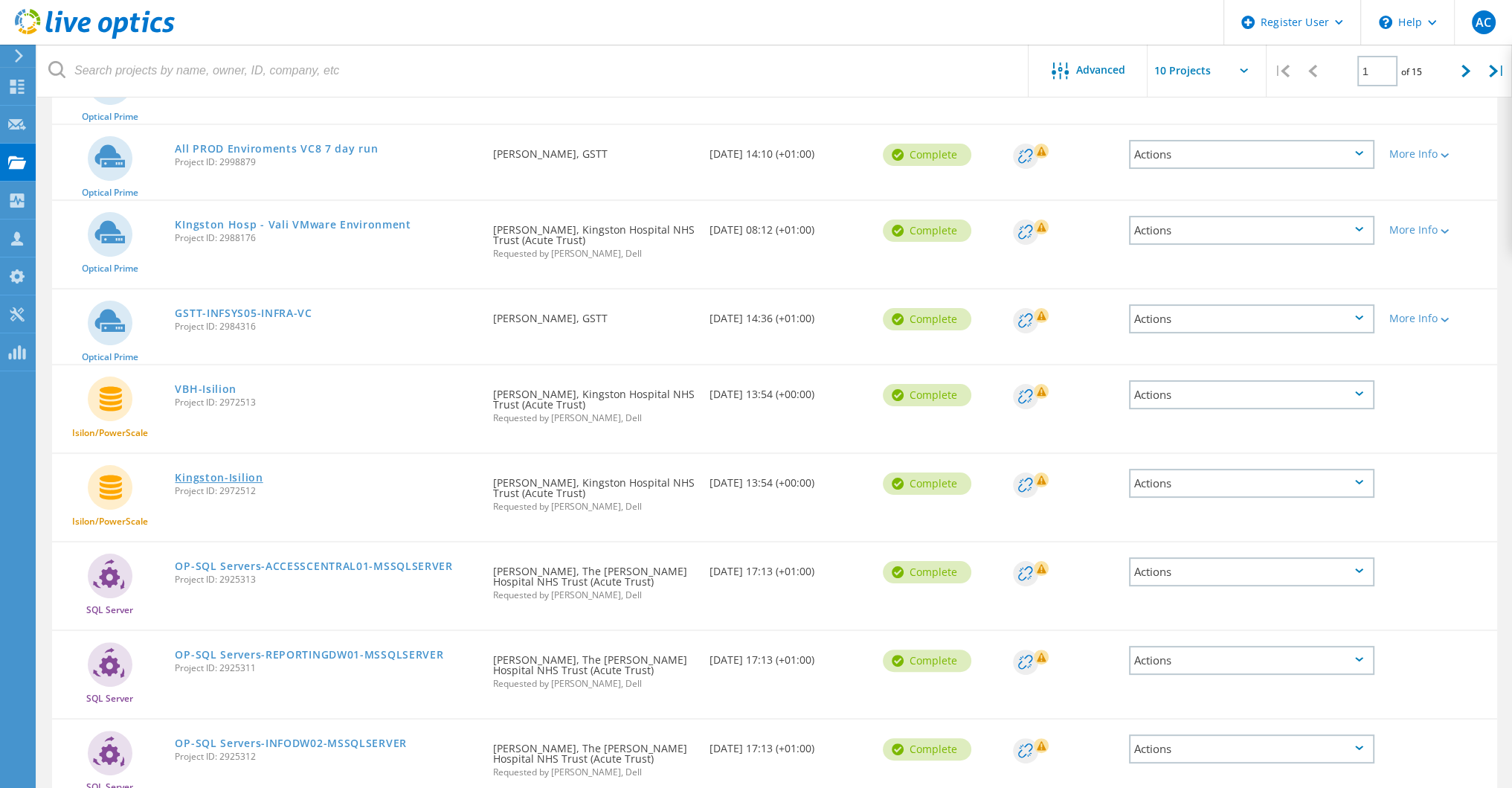
click at [233, 474] on link "Kingston-Isilion" at bounding box center [219, 478] width 88 height 11
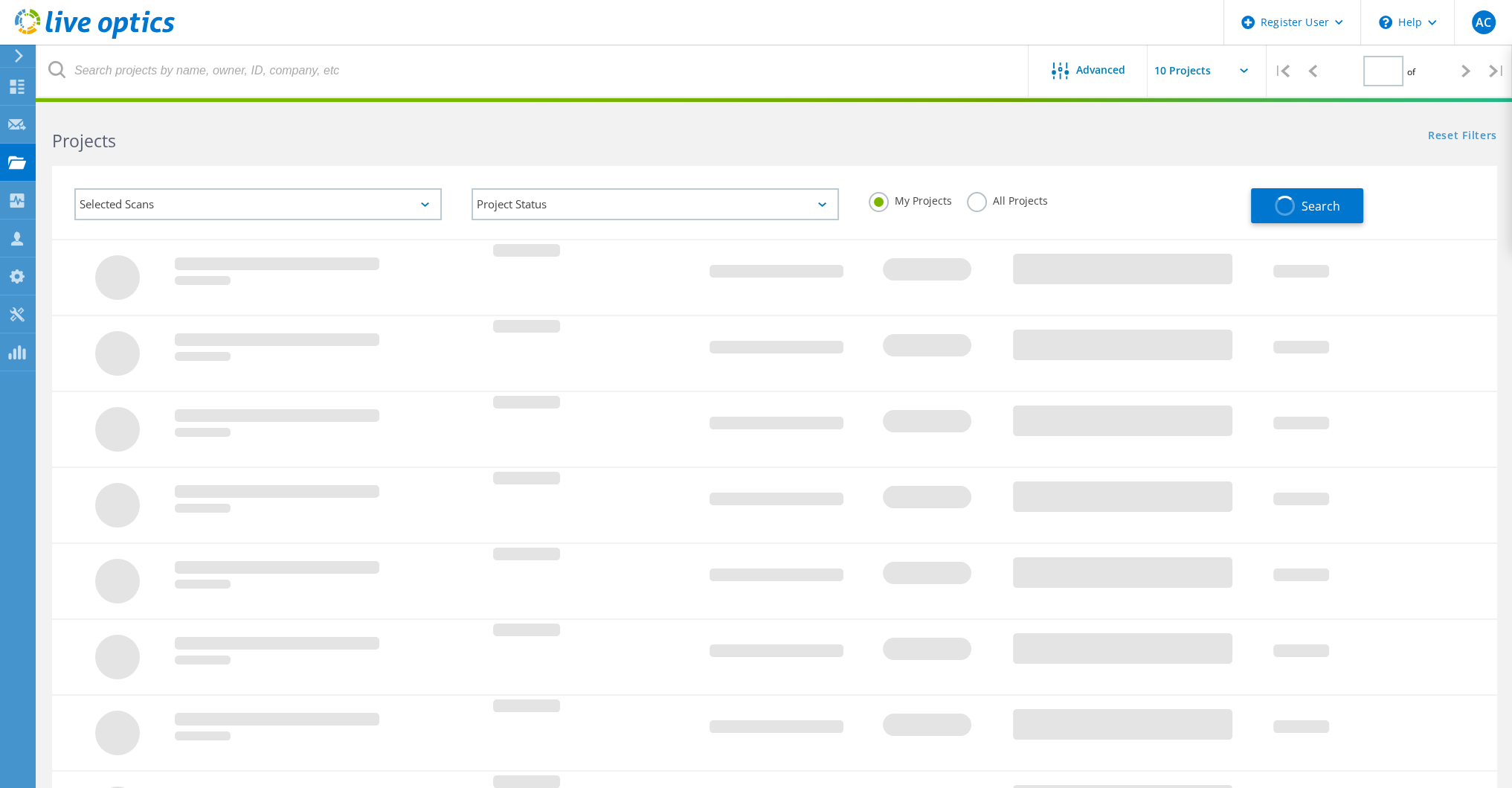
type input "1"
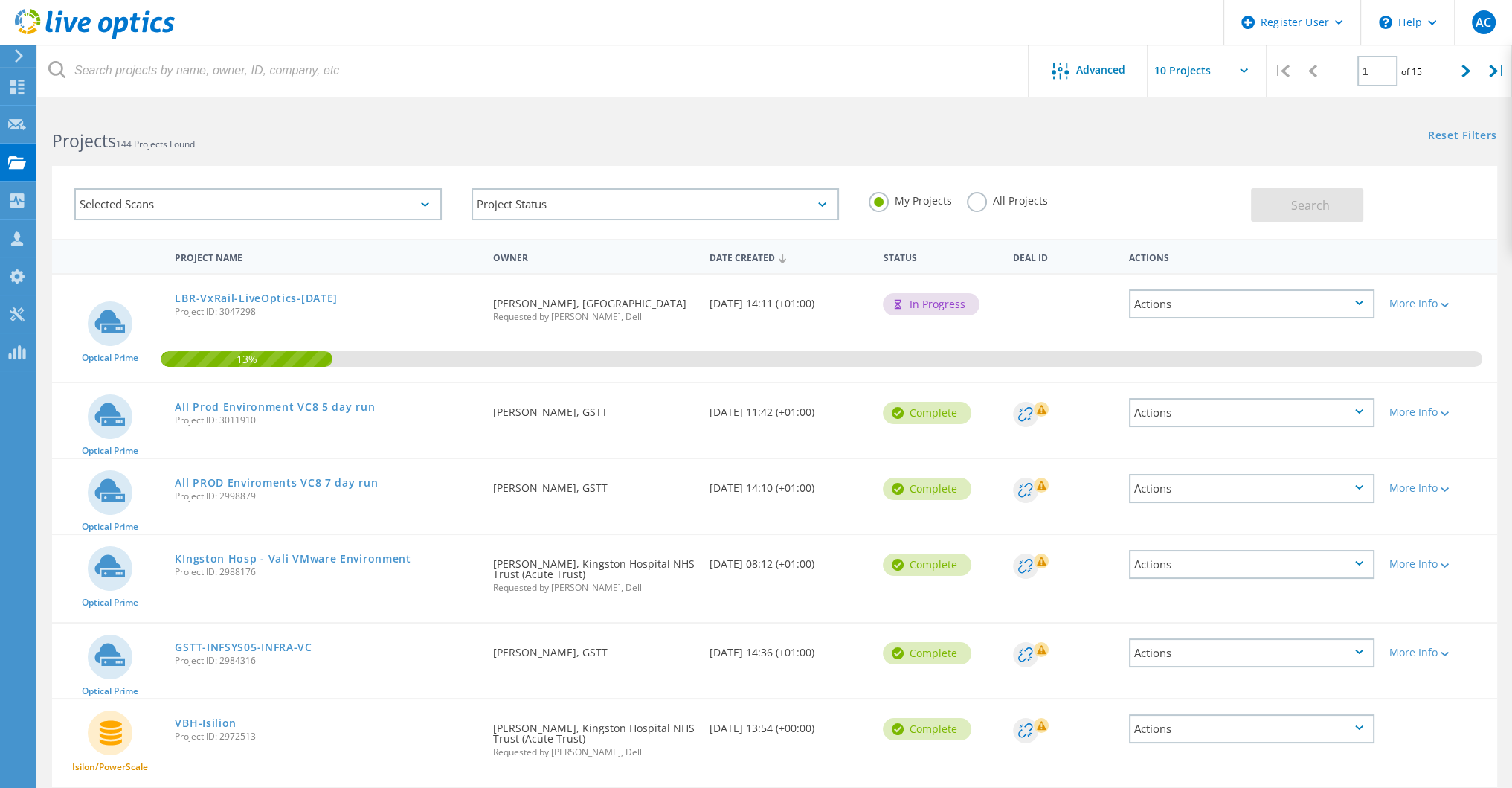
scroll to position [148, 0]
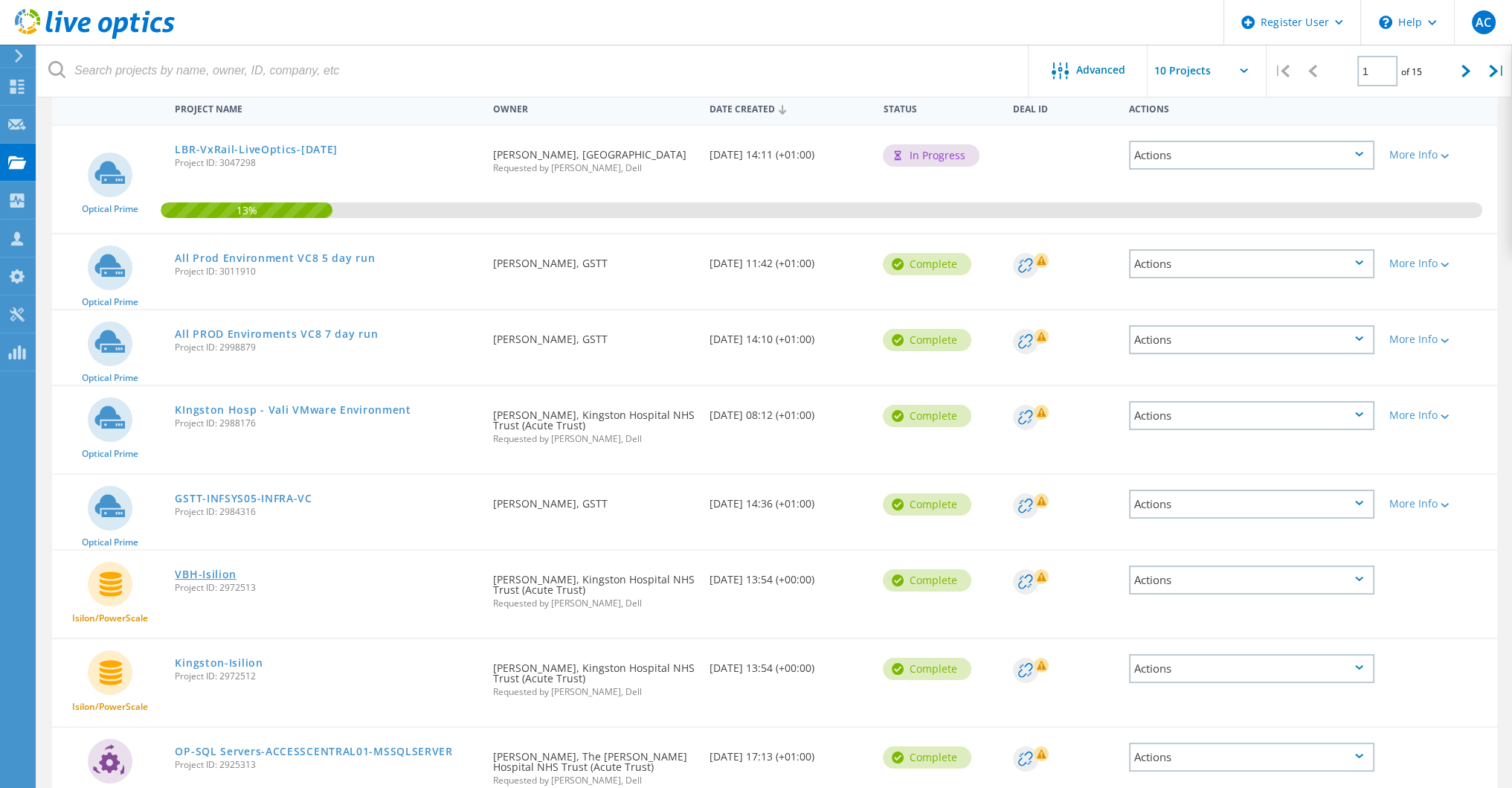
click at [226, 571] on link "VBH-Isilion" at bounding box center [206, 574] width 61 height 11
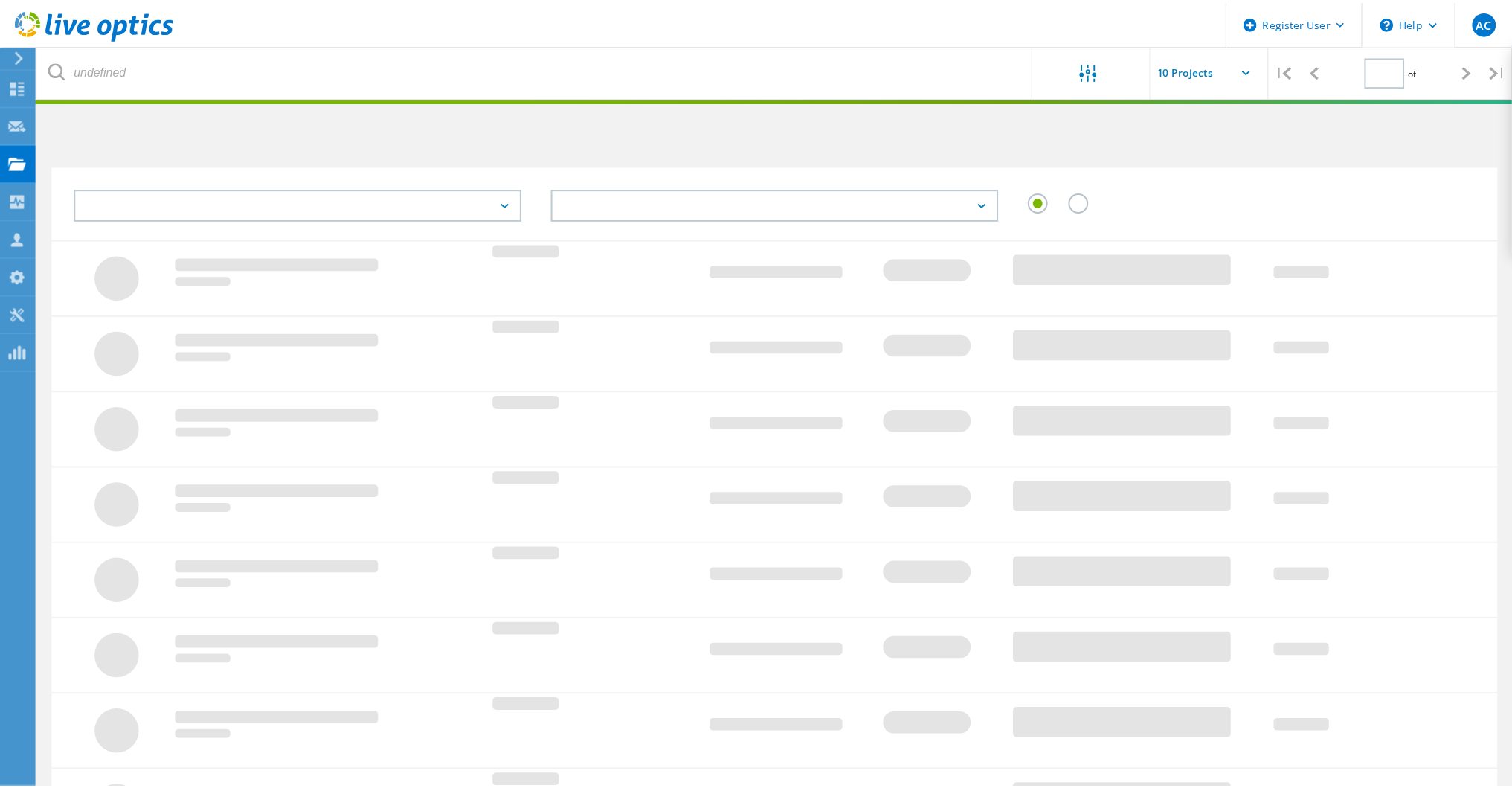
scroll to position [148, 0]
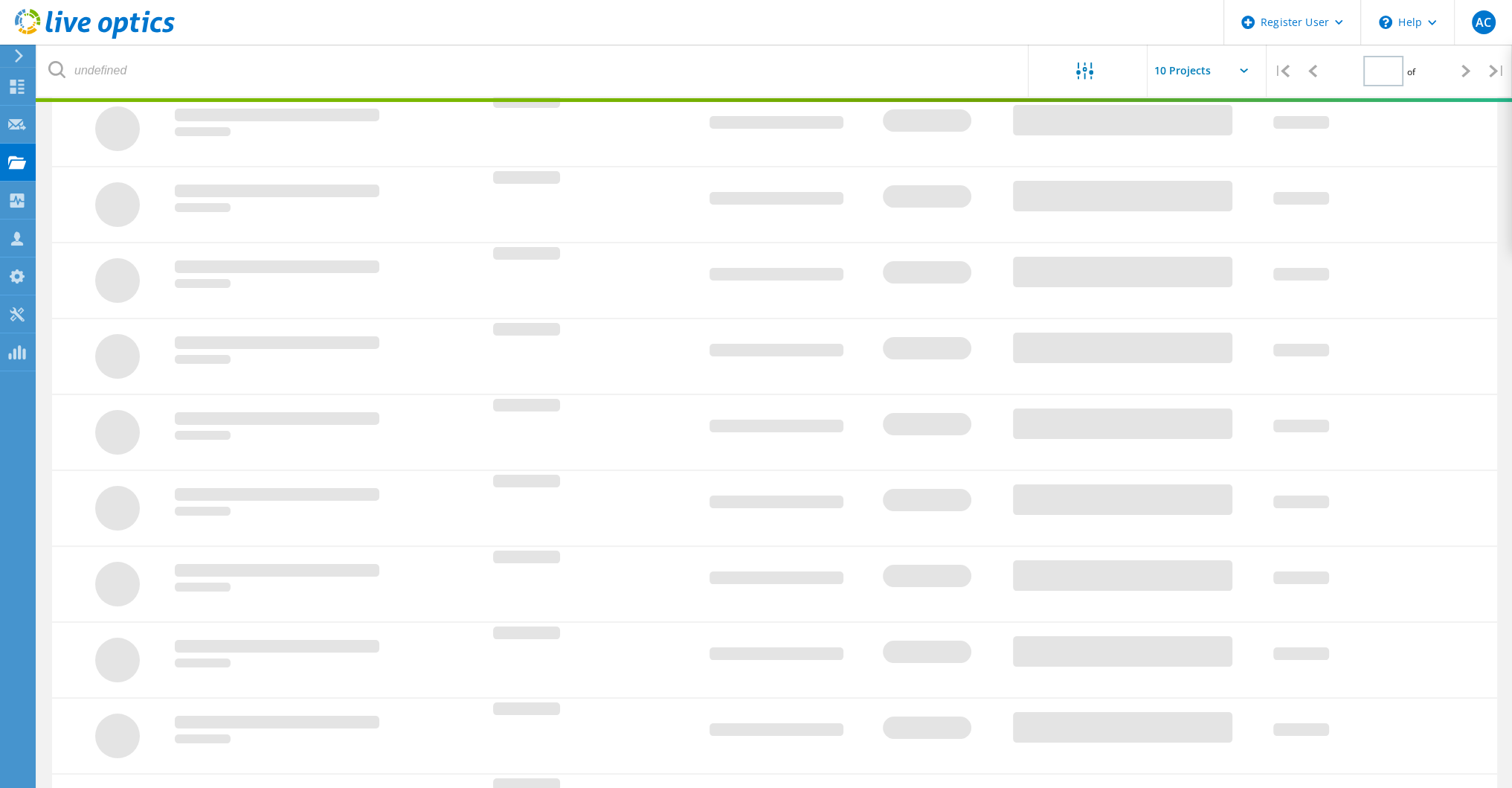
type input "1"
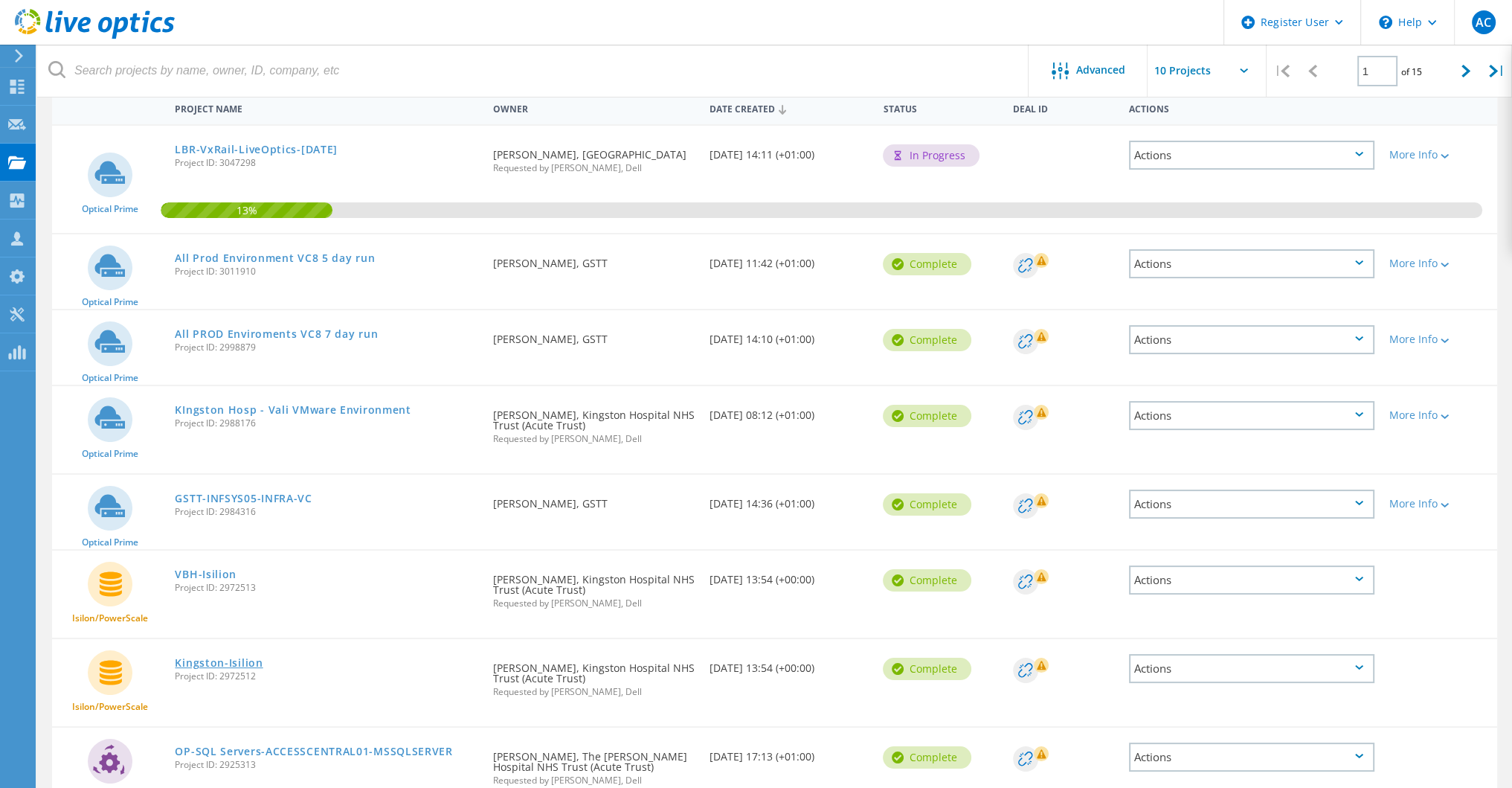
click at [197, 664] on link "Kingston-Isilion" at bounding box center [219, 663] width 88 height 11
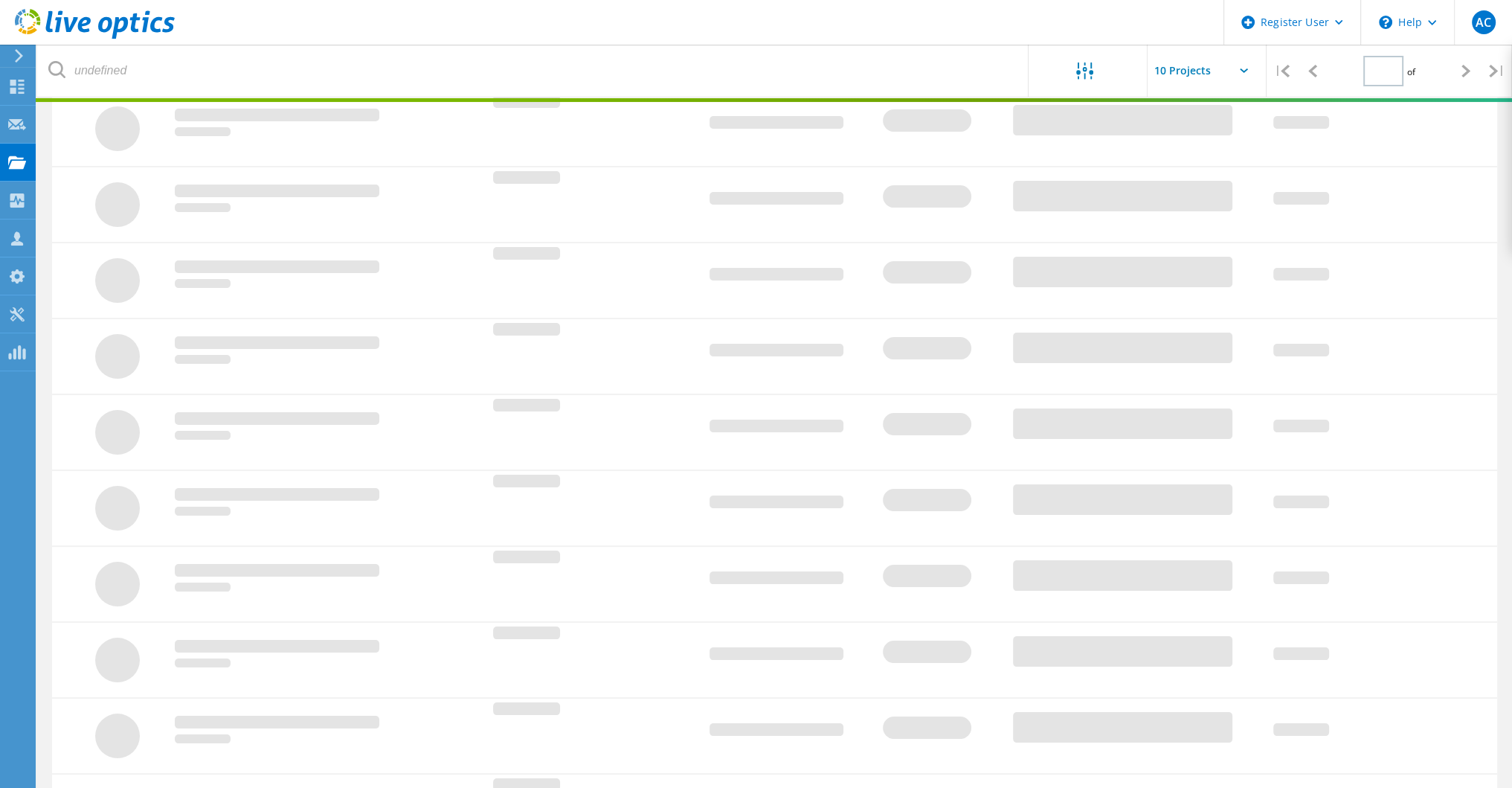
scroll to position [148, 0]
type input "1"
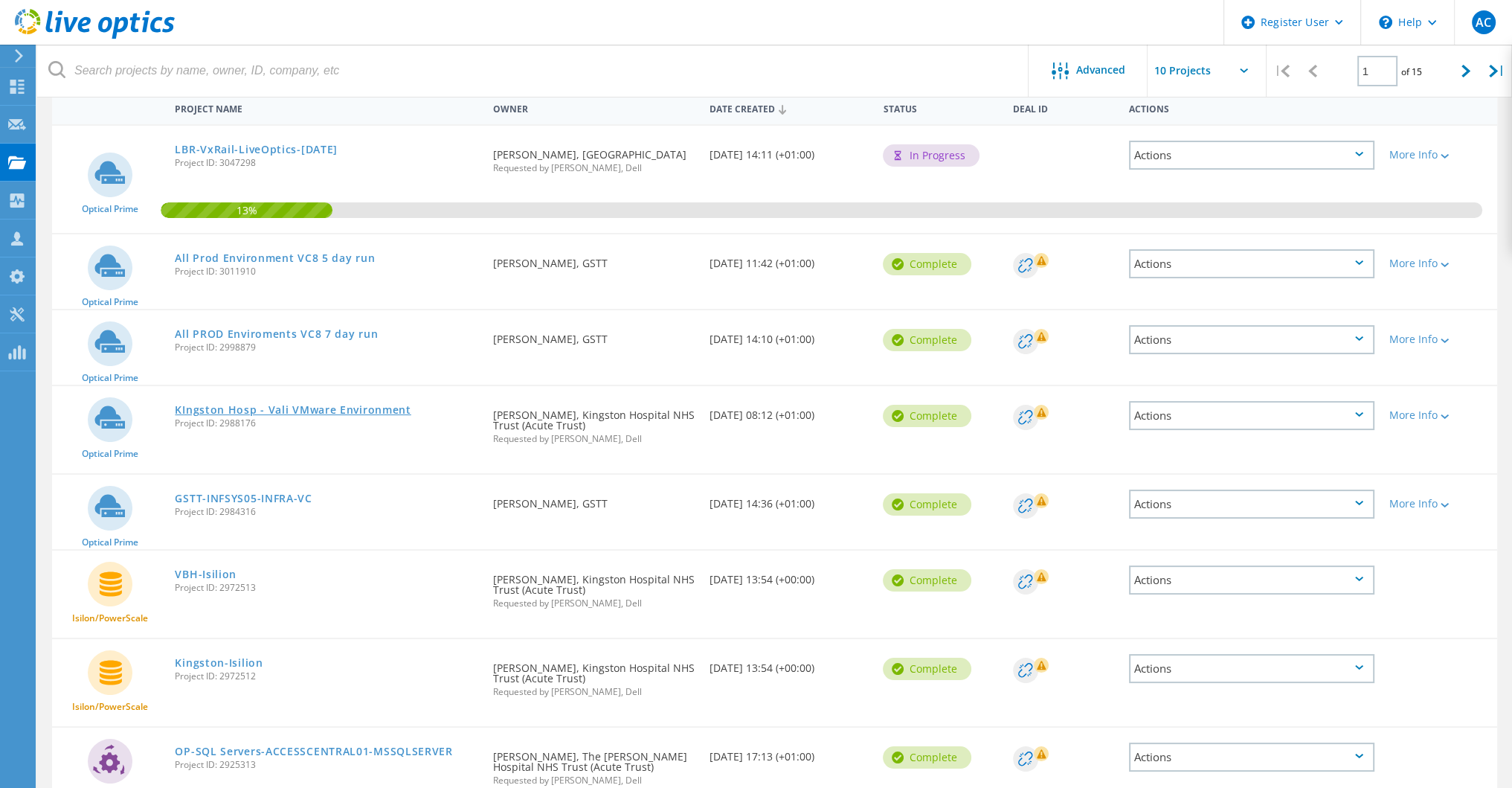
click at [307, 406] on link "KIngston Hosp - Vali VMware Environment" at bounding box center [293, 410] width 236 height 11
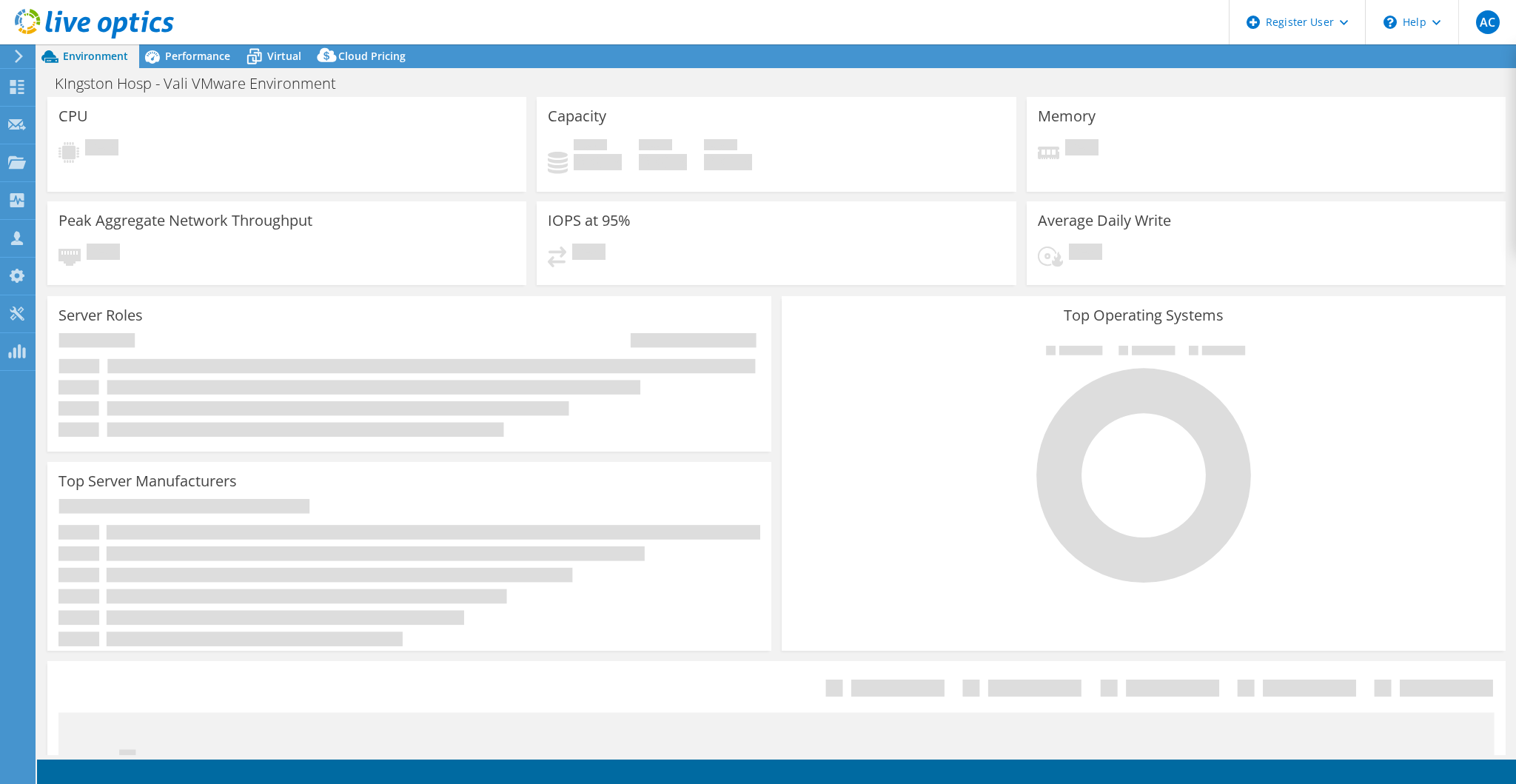
select select "USD"
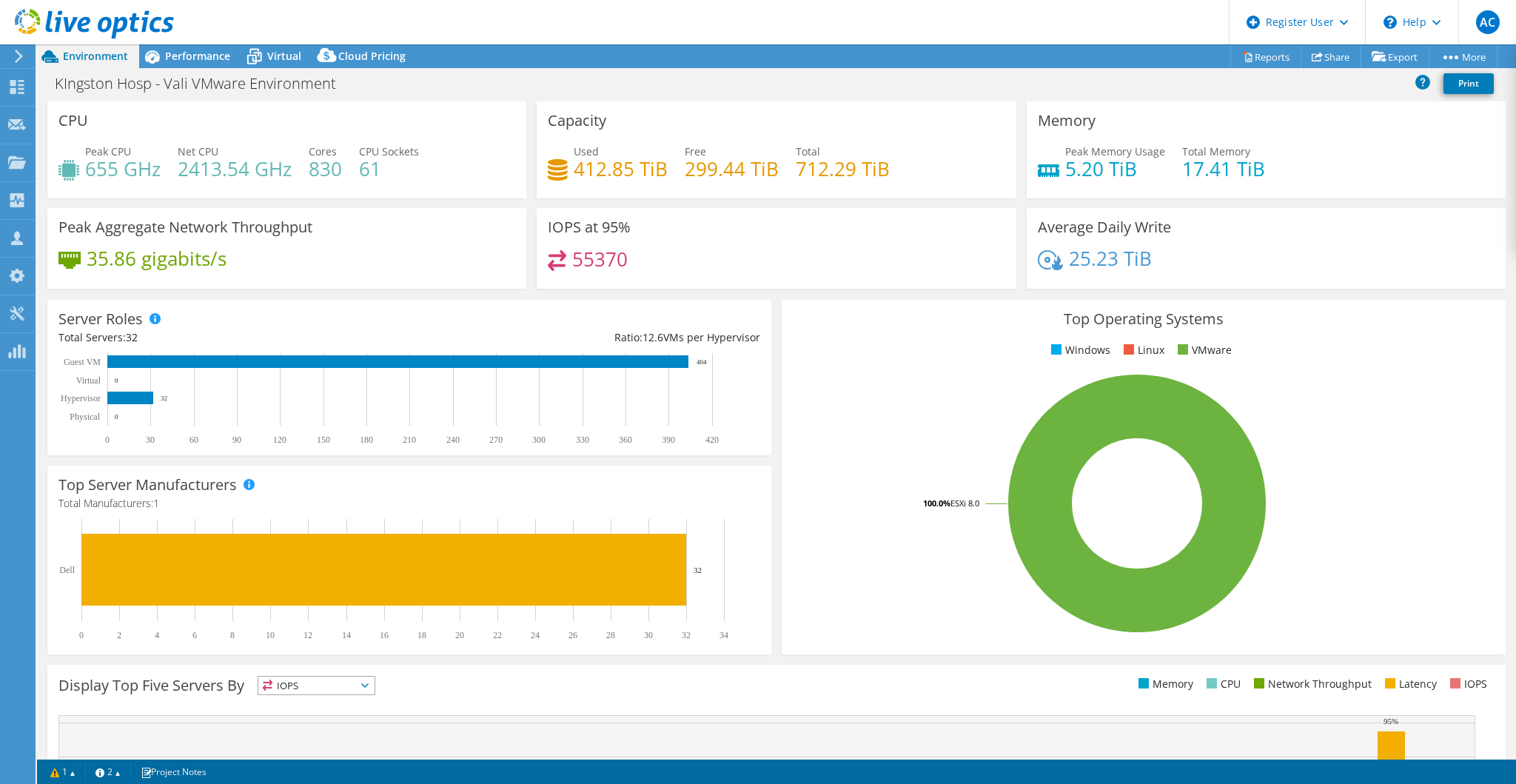
click at [168, 47] on div at bounding box center [87, 25] width 174 height 50
click at [163, 60] on icon at bounding box center [152, 56] width 26 height 26
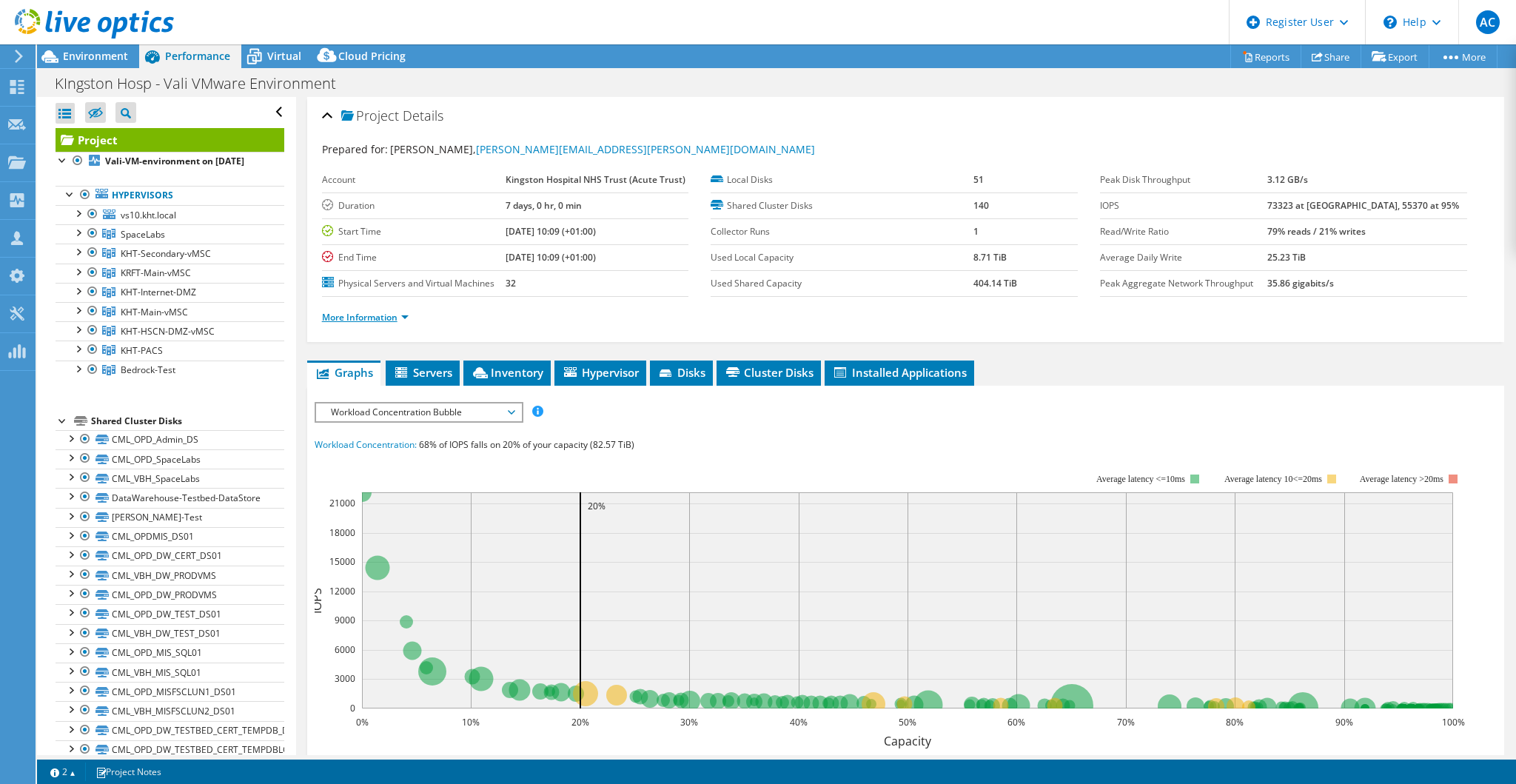
click at [385, 312] on link "More Information" at bounding box center [365, 317] width 87 height 12
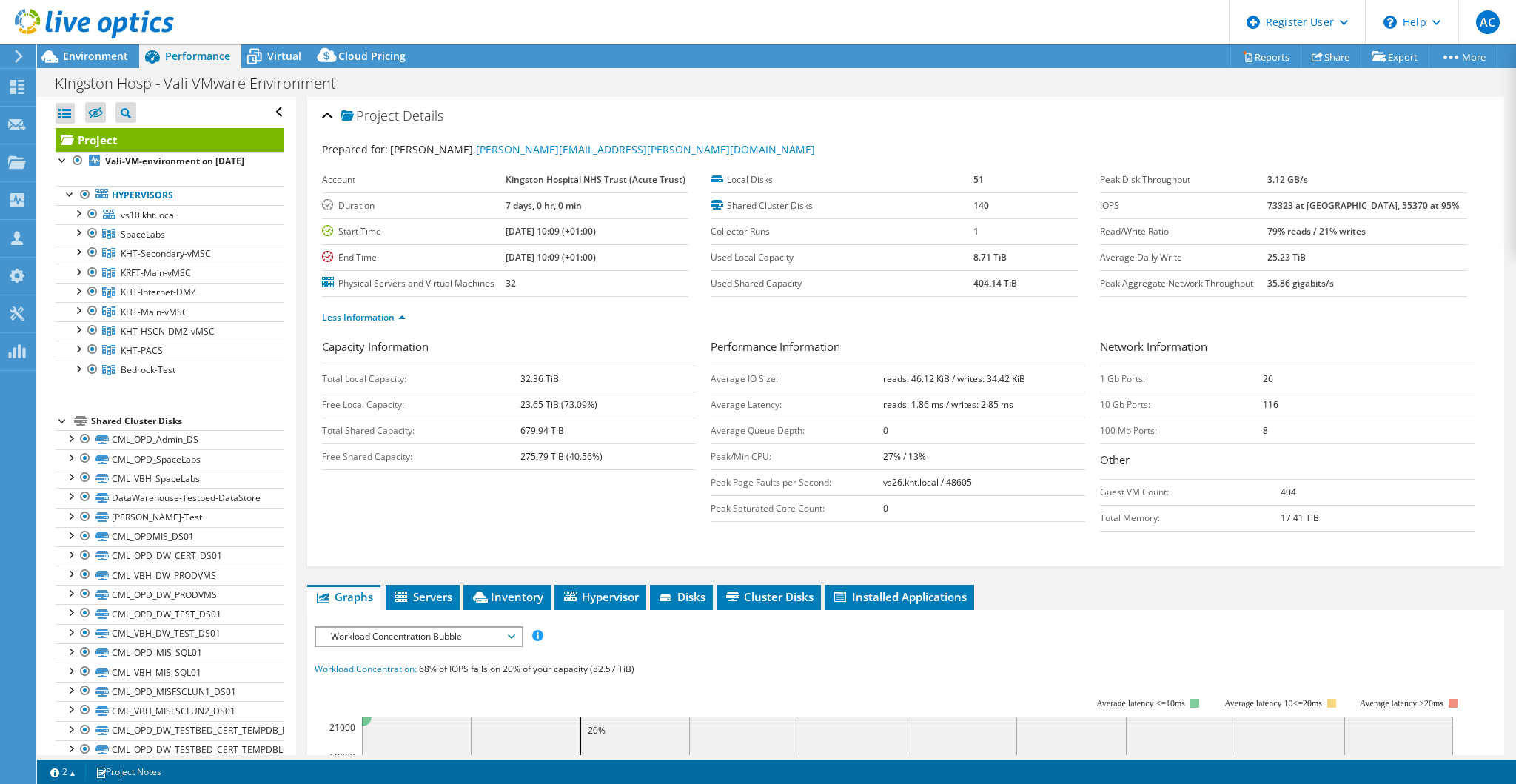
drag, startPoint x: 279, startPoint y: 61, endPoint x: 293, endPoint y: 79, distance: 22.8
click at [279, 61] on span "Virtual" at bounding box center [284, 55] width 34 height 14
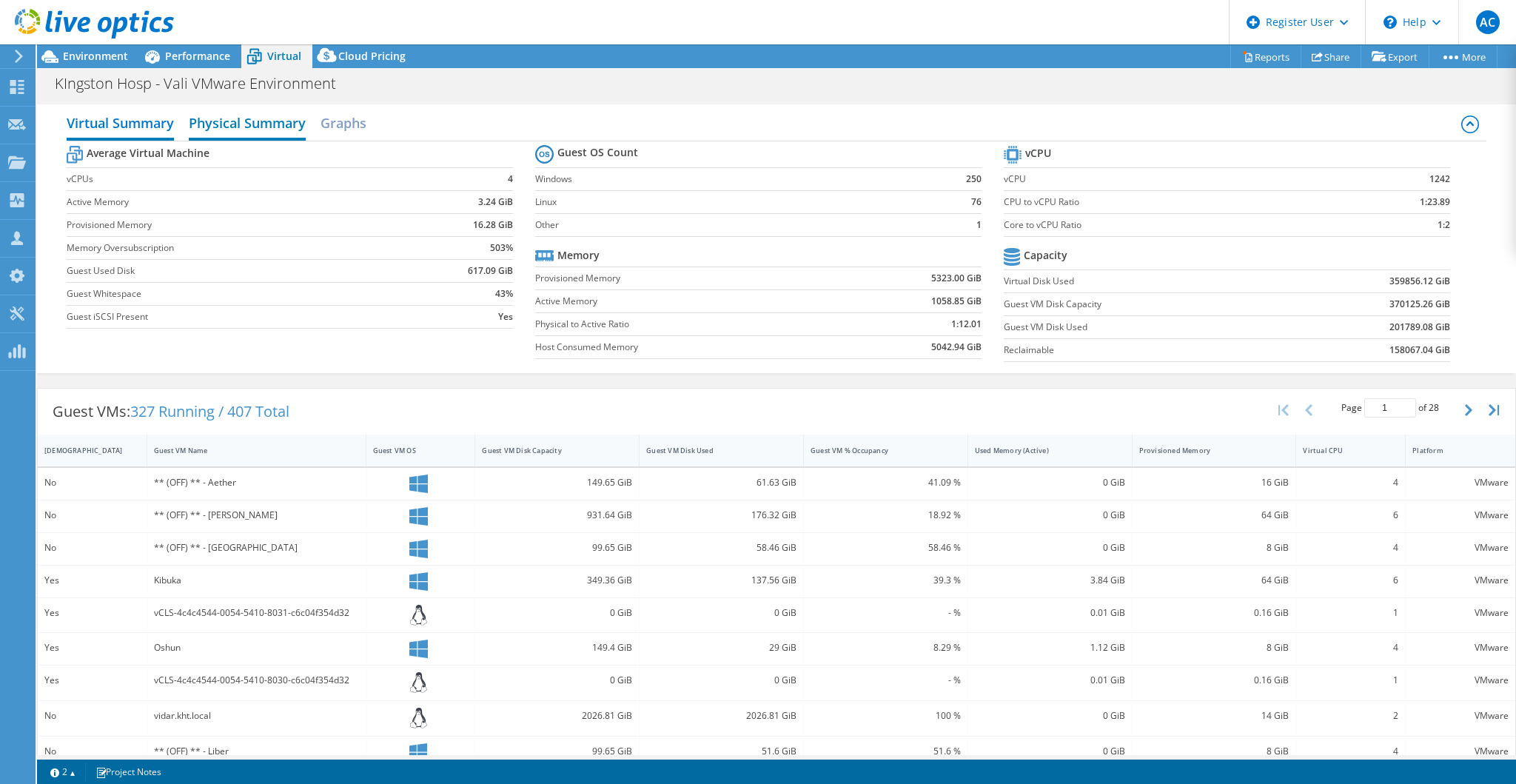
click at [231, 120] on h2 "Physical Summary" at bounding box center [248, 124] width 117 height 32
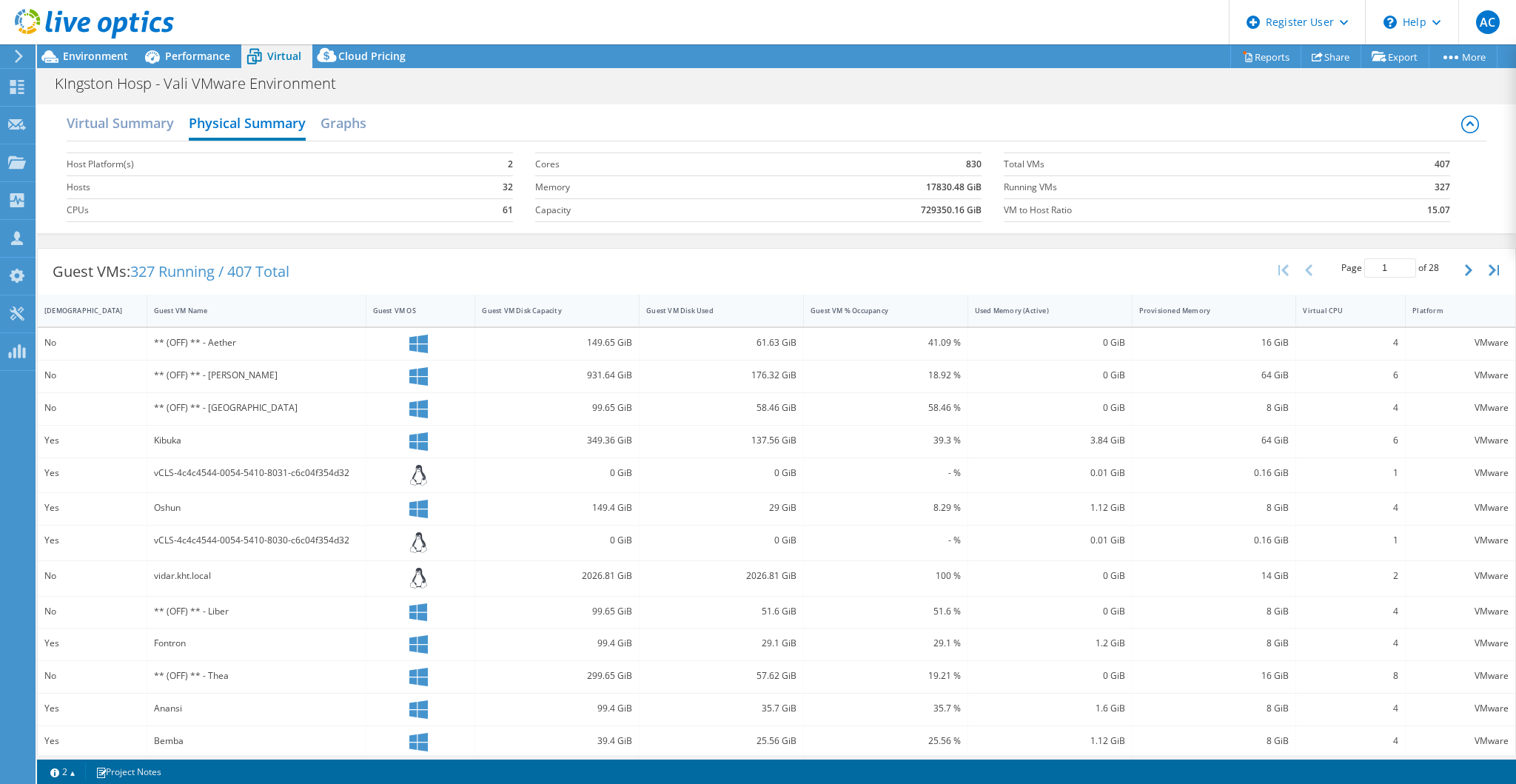
click at [186, 126] on div "Virtual Summary Physical Summary Graphs" at bounding box center [777, 125] width 1419 height 33
click at [145, 125] on h2 "Virtual Summary" at bounding box center [120, 124] width 107 height 32
